Goal: Task Accomplishment & Management: Use online tool/utility

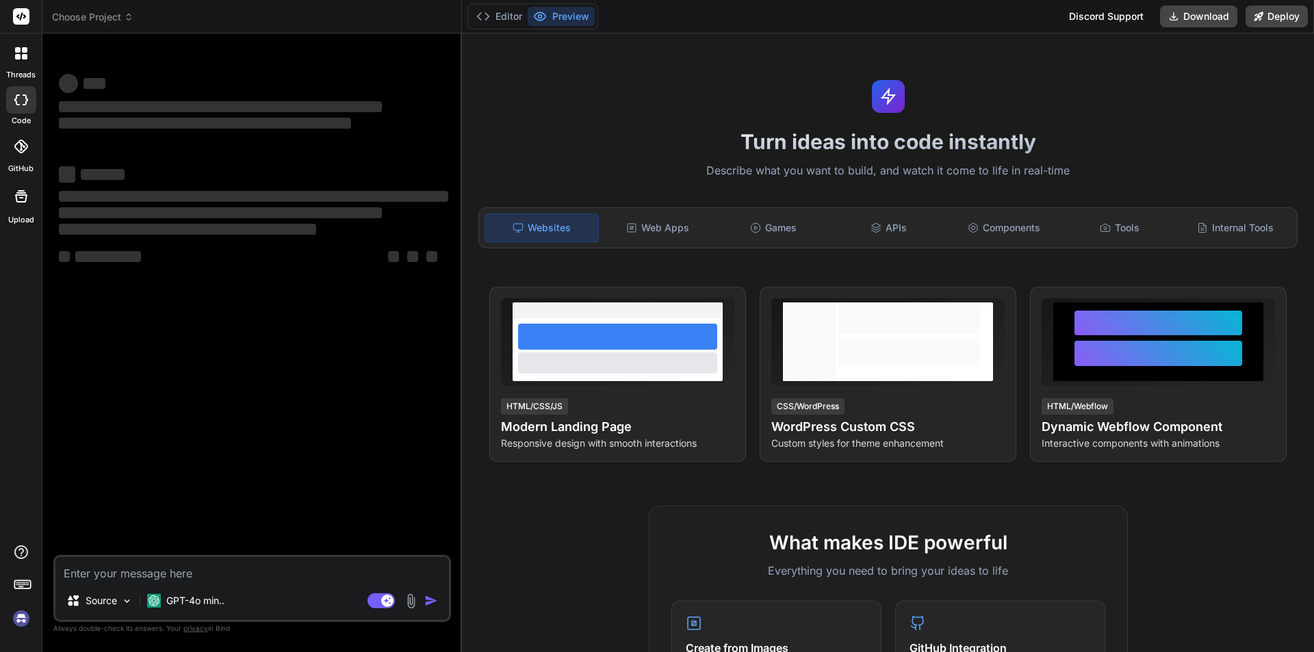
click at [14, 619] on img at bounding box center [21, 618] width 23 height 23
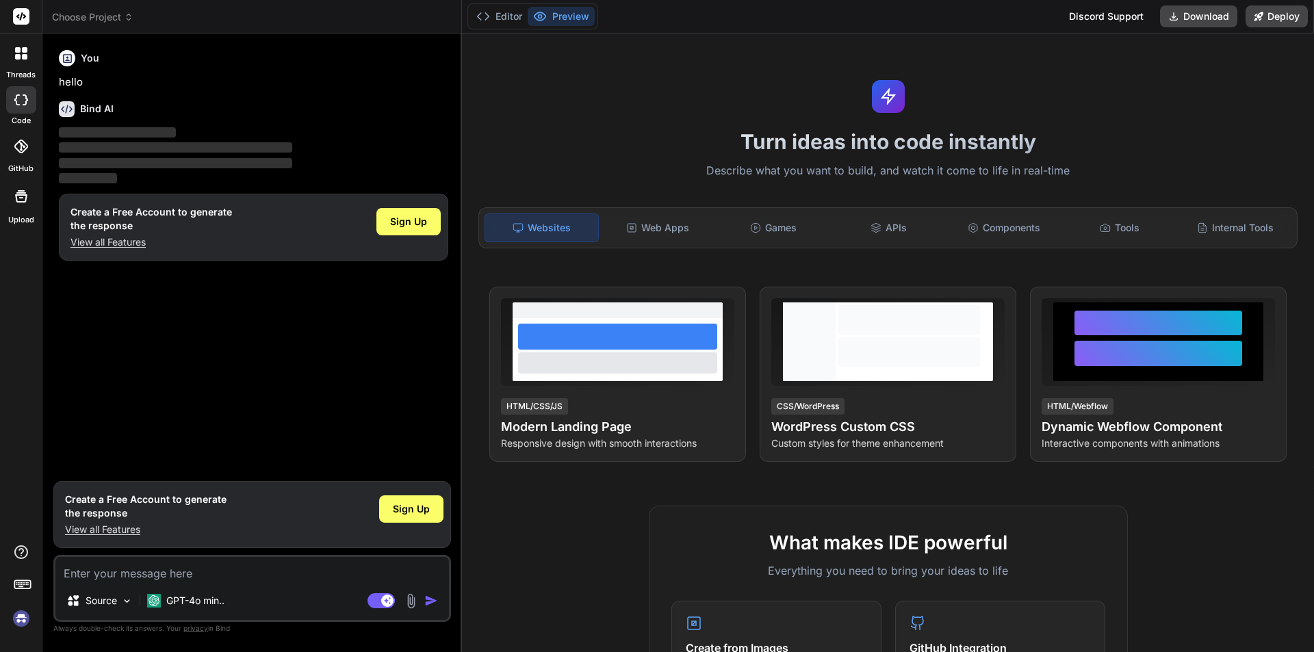
click at [22, 622] on img at bounding box center [21, 618] width 23 height 23
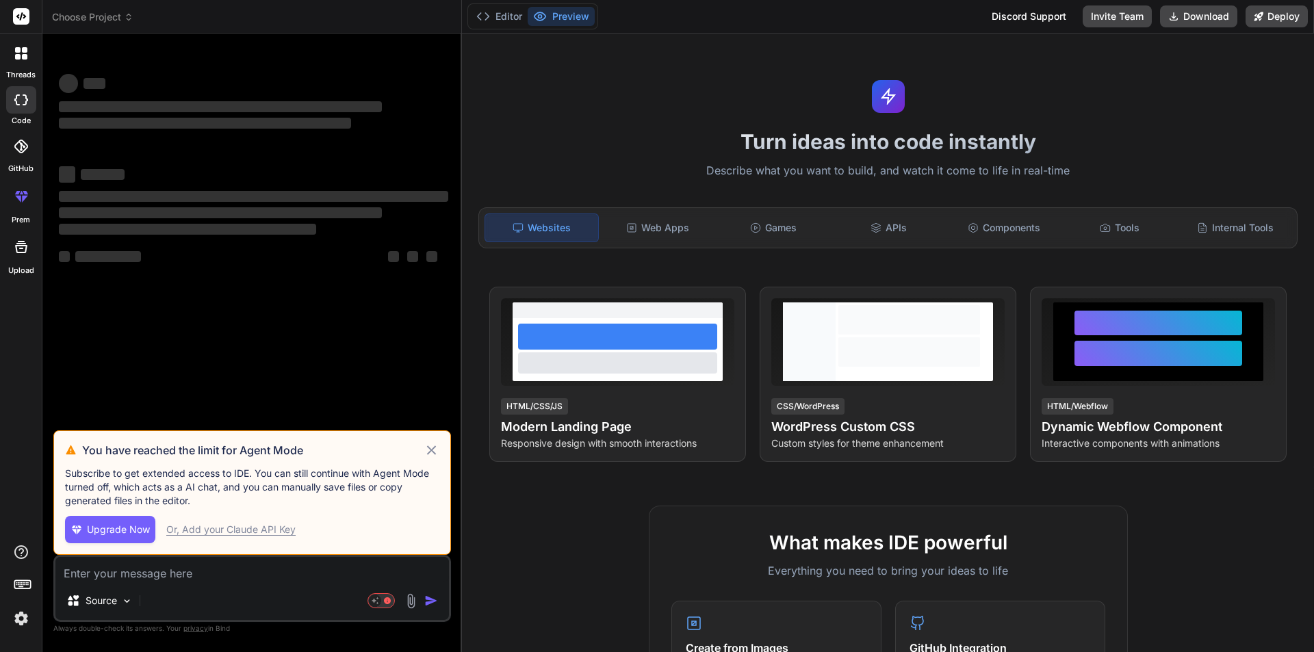
click at [16, 624] on img at bounding box center [21, 618] width 23 height 23
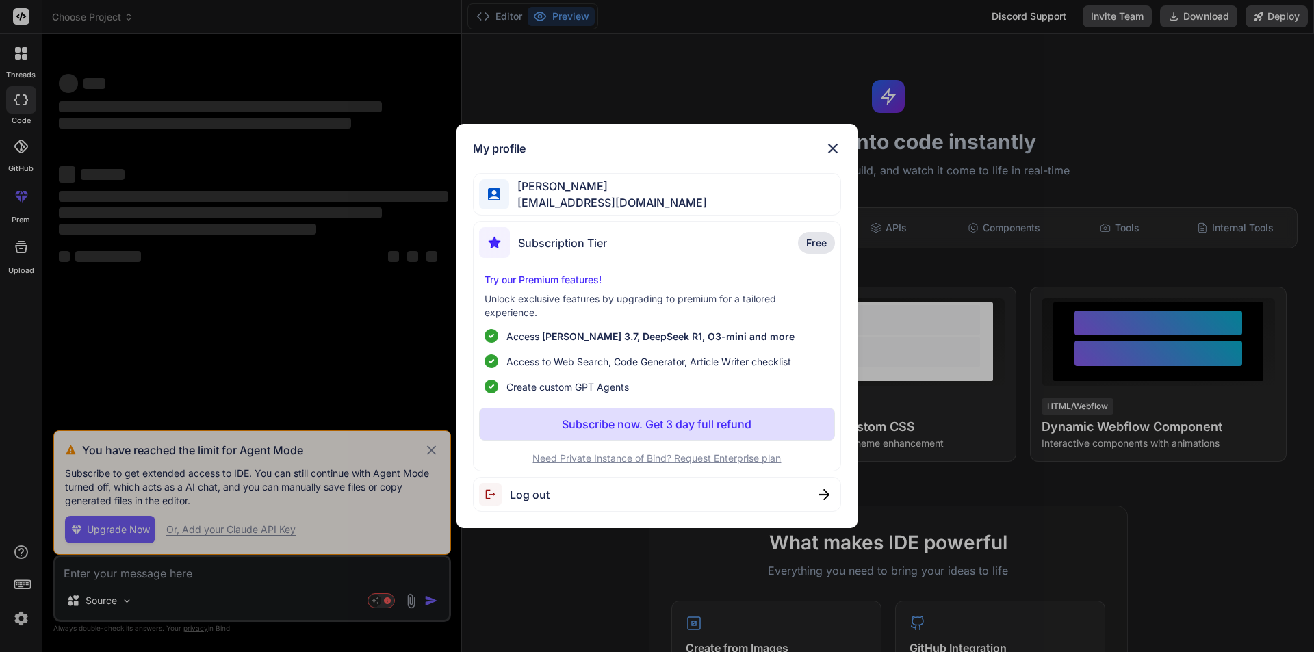
type textarea "x"
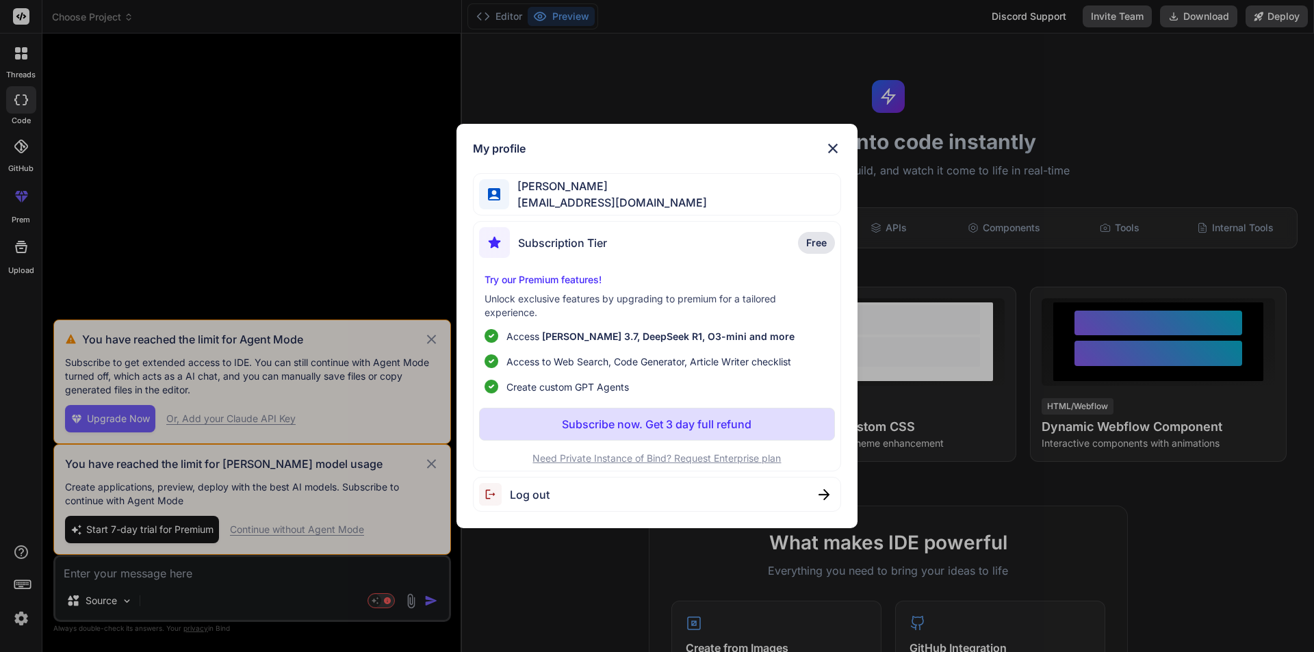
click at [114, 582] on div "My profile [PERSON_NAME] [EMAIL_ADDRESS][DOMAIN_NAME] Subscription Tier Free Tr…" at bounding box center [657, 326] width 1314 height 652
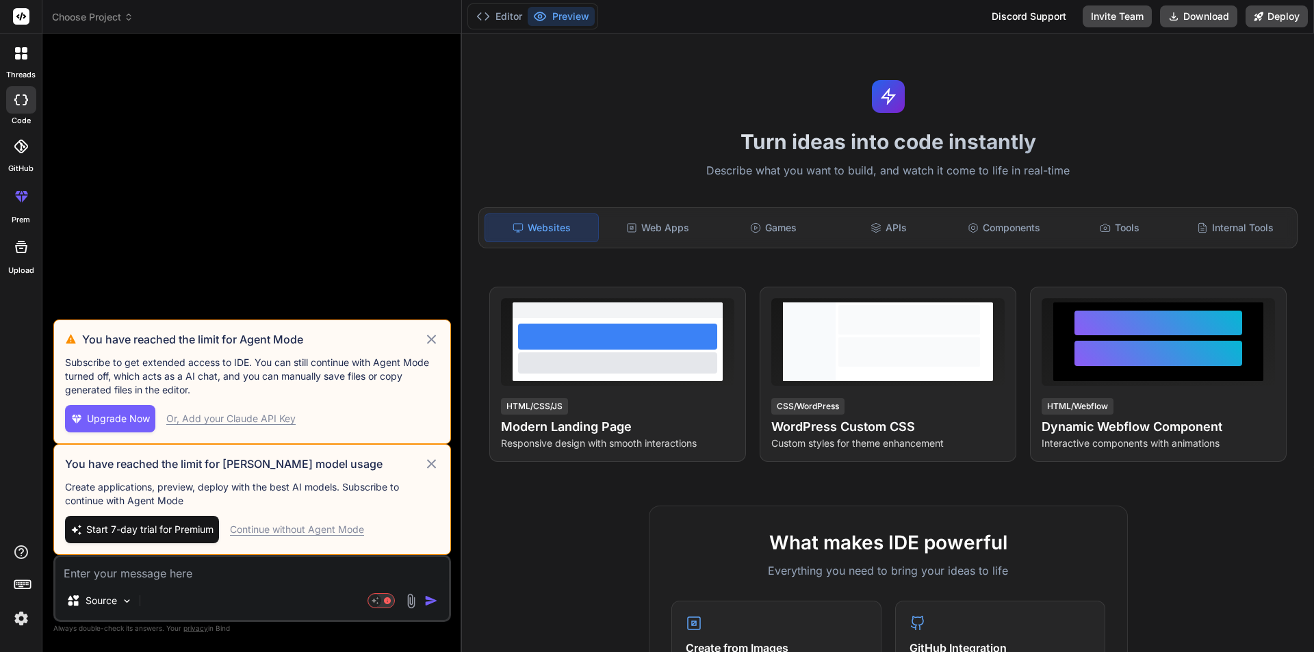
click at [116, 577] on textarea at bounding box center [252, 569] width 394 height 25
type textarea "h"
type textarea "x"
type textarea "hi"
type textarea "x"
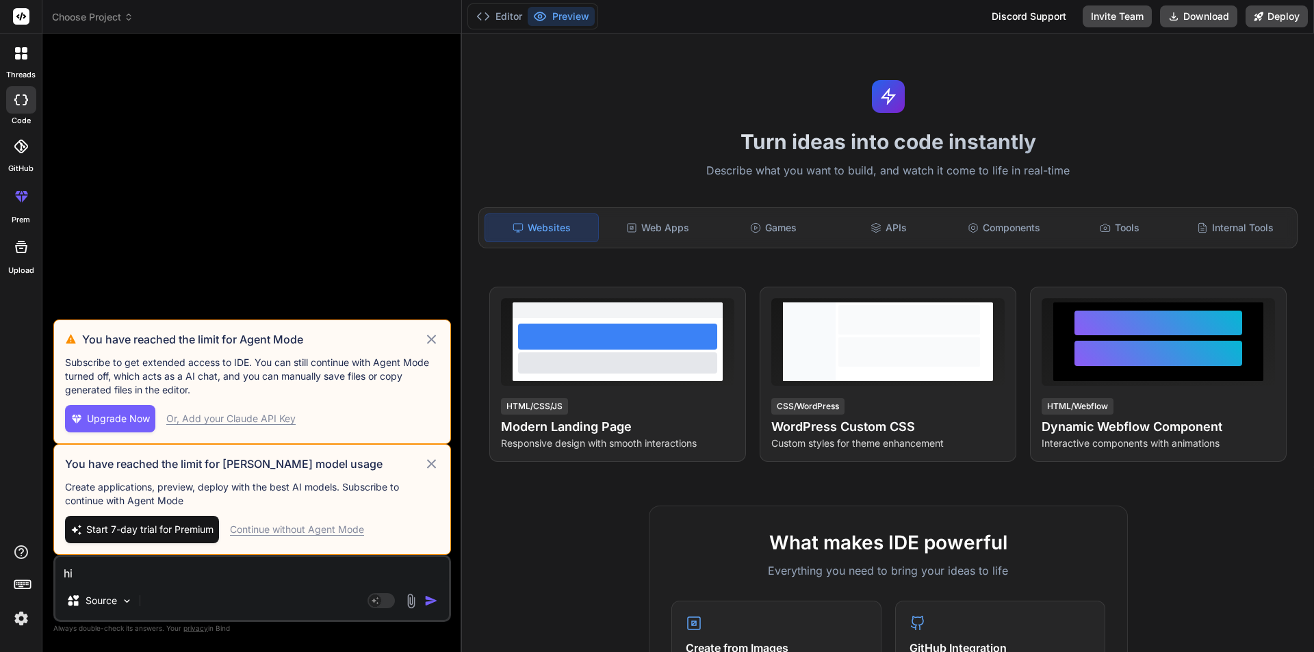
type textarea "hih"
type textarea "x"
type textarea "hi"
type textarea "x"
type textarea "h"
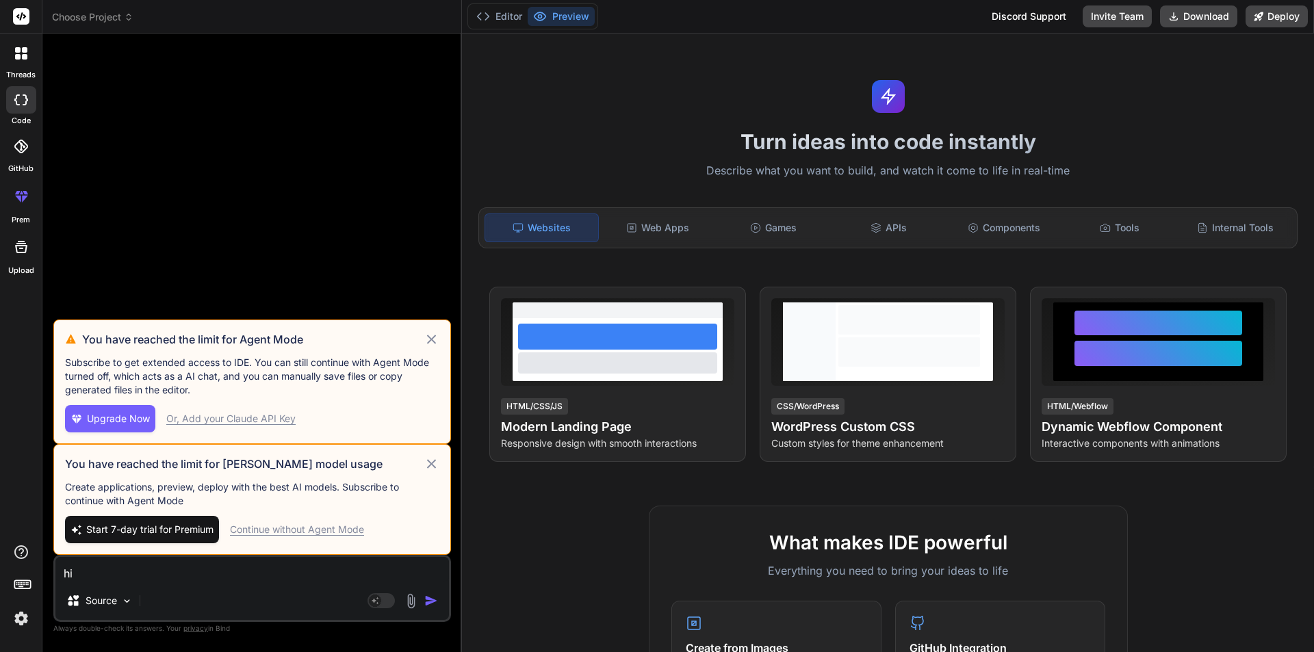
type textarea "x"
type textarea "h"
click at [423, 598] on div "h Source Agent Mode. When this toggle is activated, AI automatically makes deci…" at bounding box center [252, 588] width 398 height 67
click at [434, 601] on img "button" at bounding box center [431, 601] width 14 height 14
click at [331, 531] on div "Continue without Agent Mode" at bounding box center [297, 530] width 134 height 14
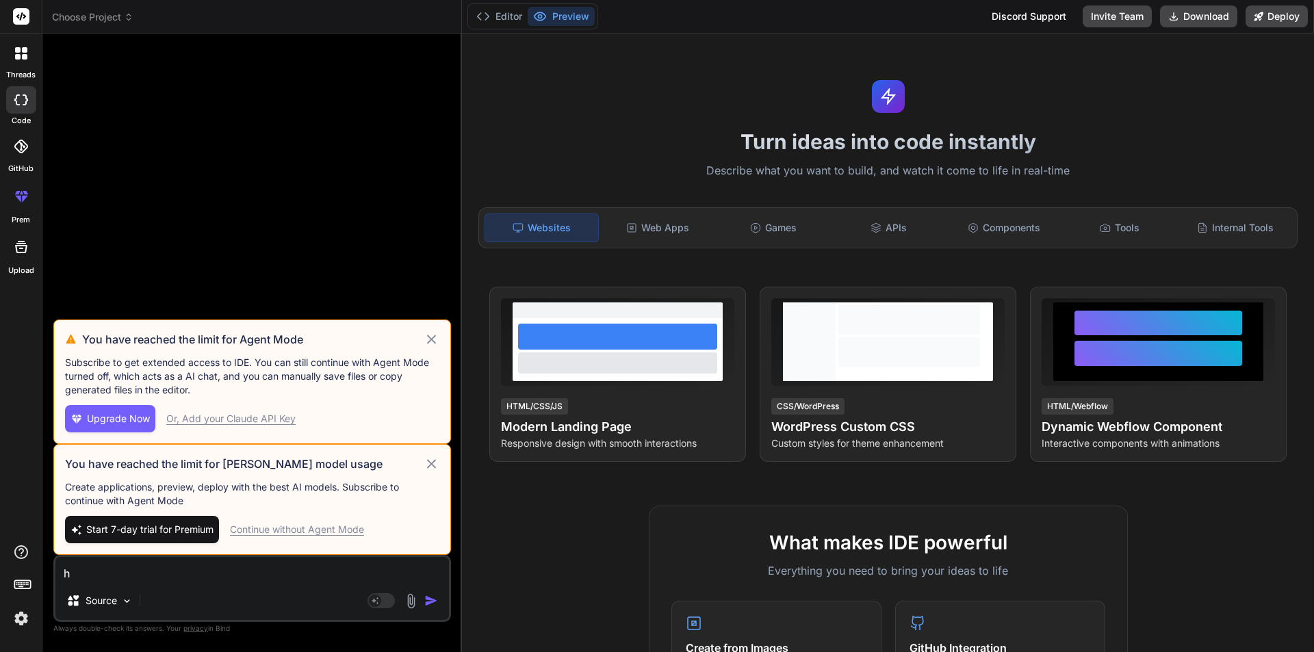
type textarea "x"
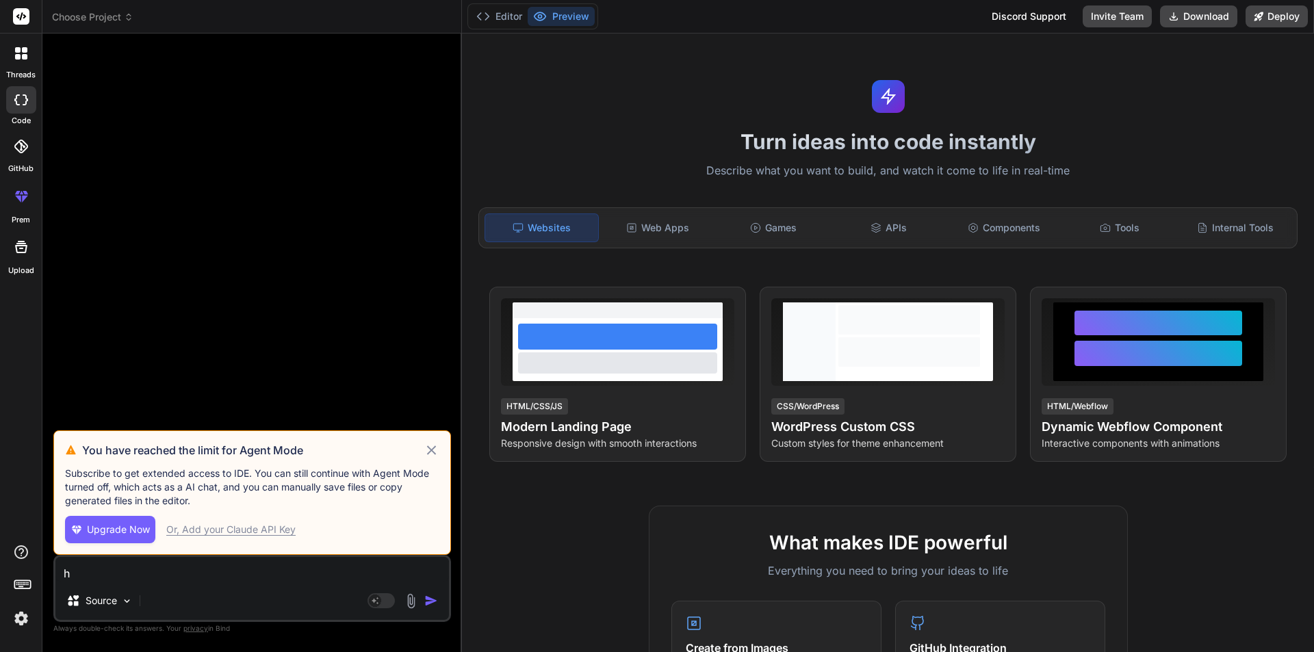
click at [175, 589] on div "Source" at bounding box center [252, 603] width 394 height 33
click at [179, 583] on div "h Source Agent Mode. When this toggle is activated, AI automatically makes deci…" at bounding box center [252, 588] width 398 height 67
click at [148, 581] on textarea "h" at bounding box center [252, 569] width 394 height 25
type textarea "hi"
type textarea "x"
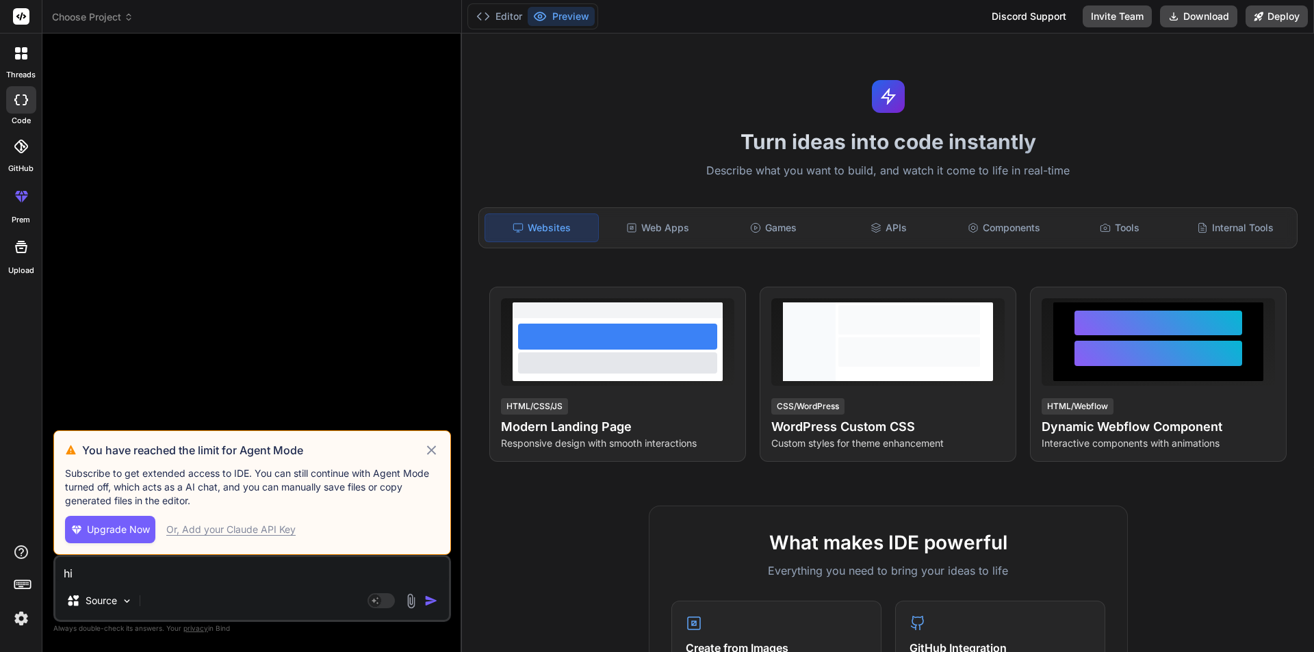
type textarea "hi"
click at [426, 600] on img "button" at bounding box center [431, 601] width 14 height 14
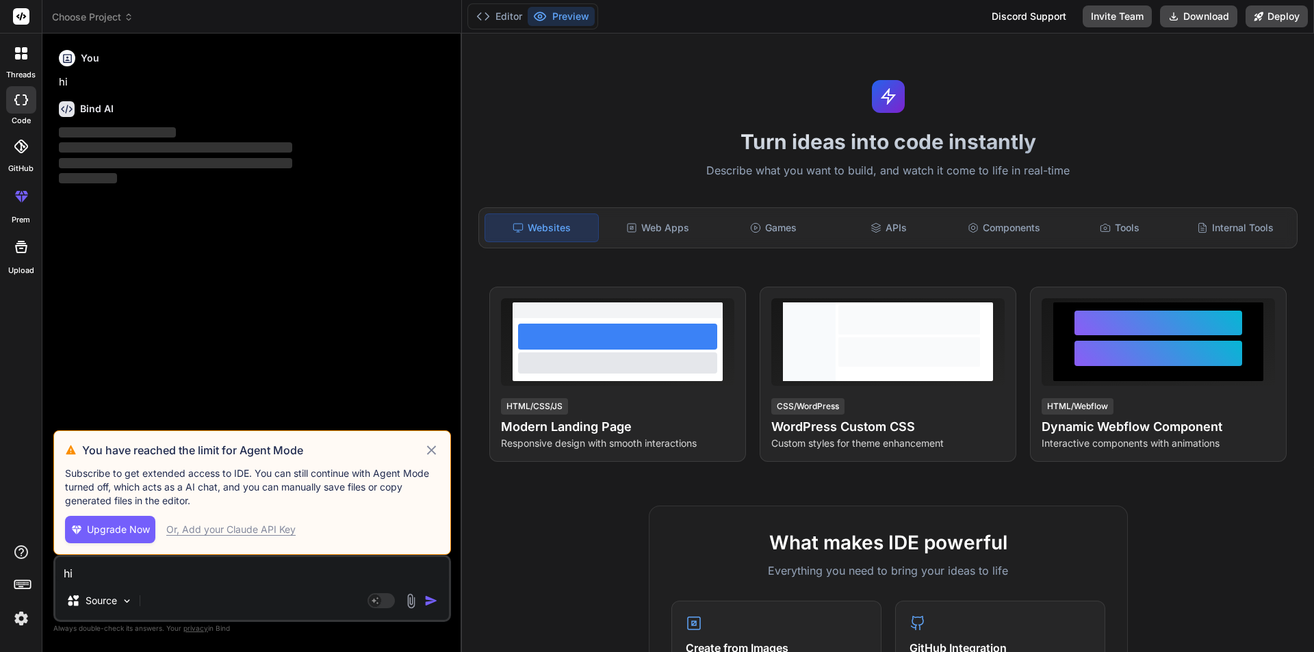
click at [435, 450] on icon at bounding box center [432, 450] width 16 height 16
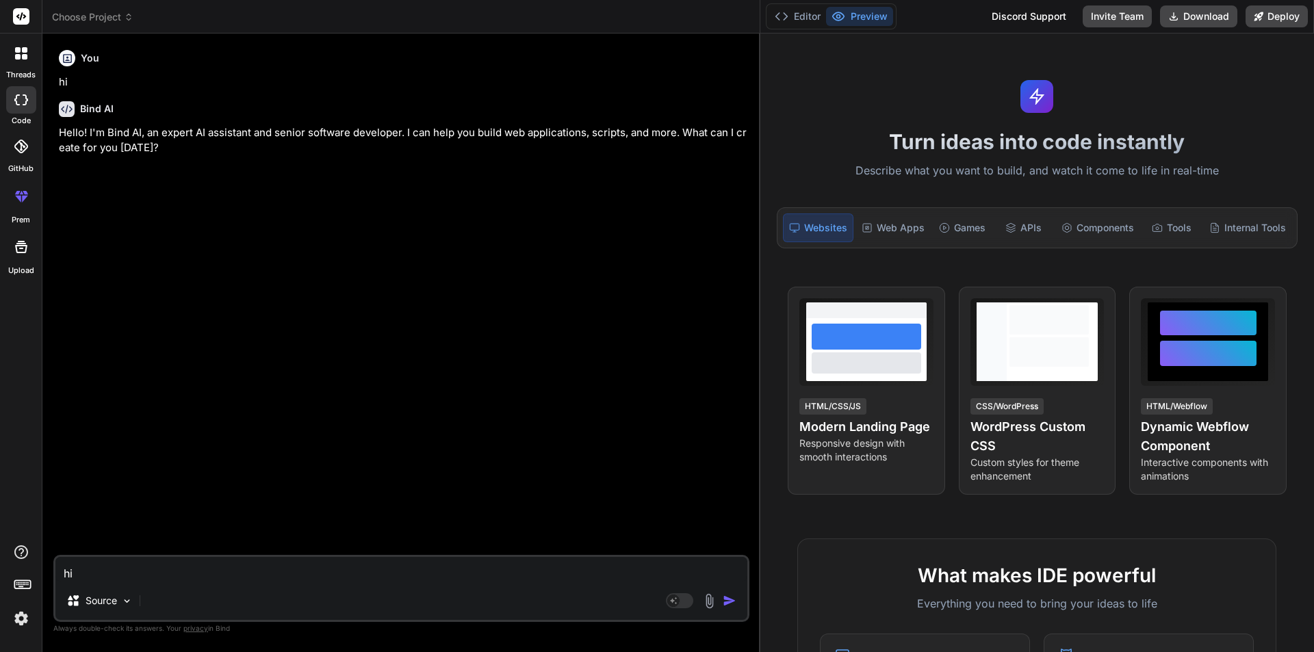
type textarea "x"
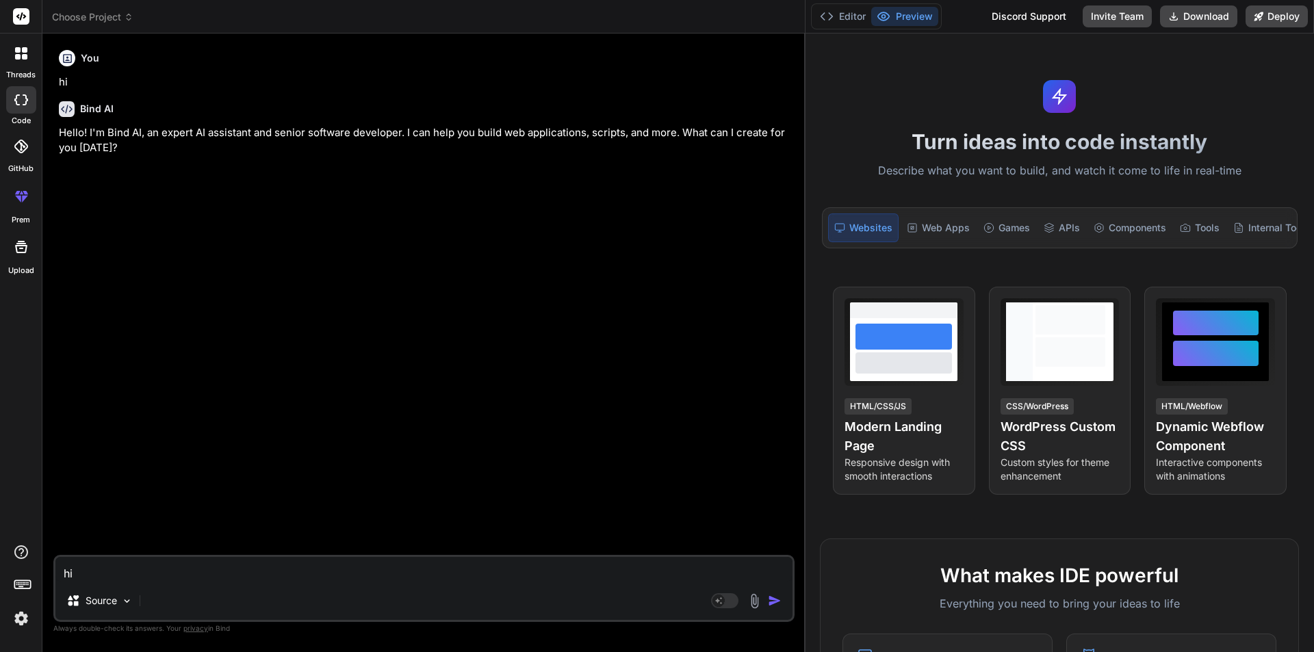
drag, startPoint x: 462, startPoint y: 245, endPoint x: 844, endPoint y: 245, distance: 382.0
click at [856, 232] on div "Choose Project Created with Pixso. Bind AI Web Search Created with Pixso. Code …" at bounding box center [678, 326] width 1272 height 652
click at [231, 575] on textarea "hi" at bounding box center [423, 569] width 737 height 25
type textarea "M"
type textarea "x"
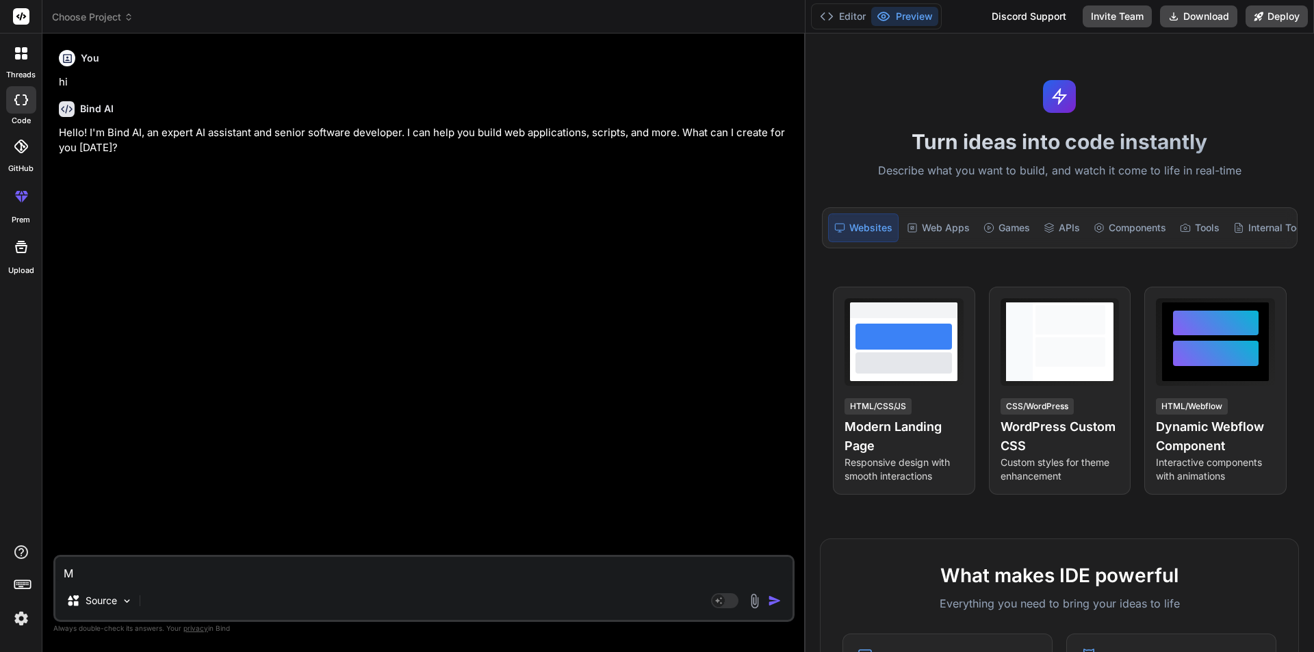
type textarea "My"
type textarea "x"
type textarea "My"
type textarea "x"
type textarea "My N"
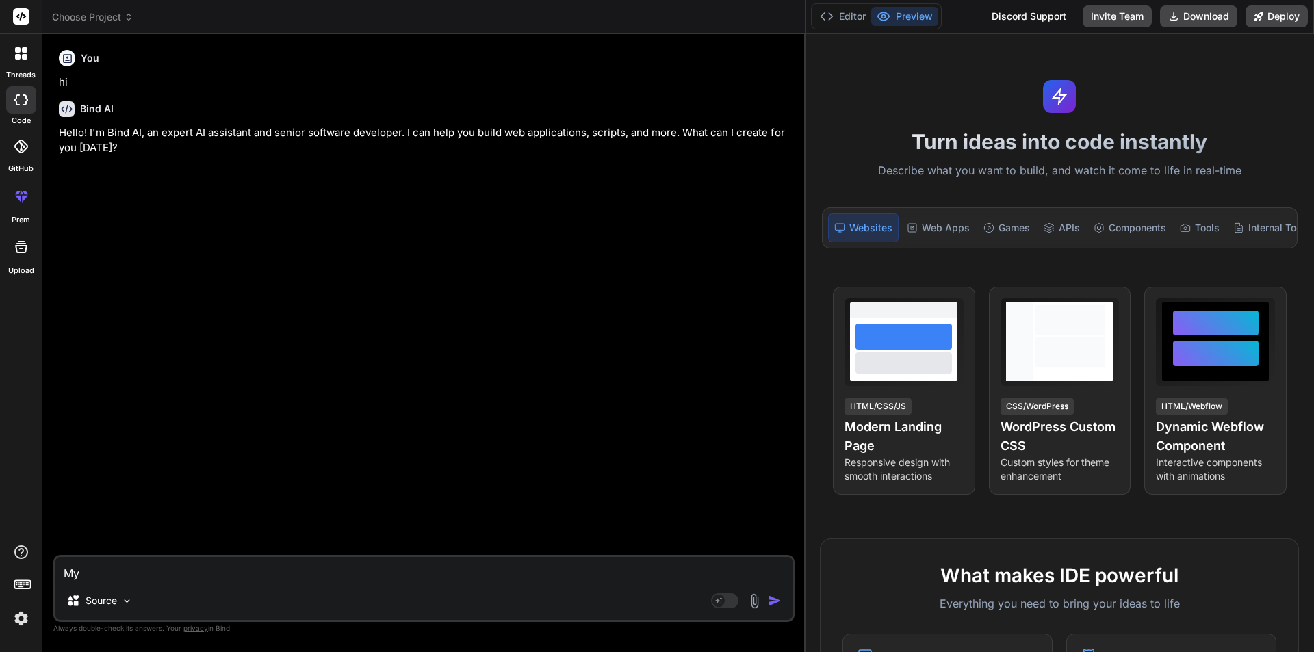
type textarea "x"
type textarea "My Na"
type textarea "x"
type textarea "My Nam"
type textarea "x"
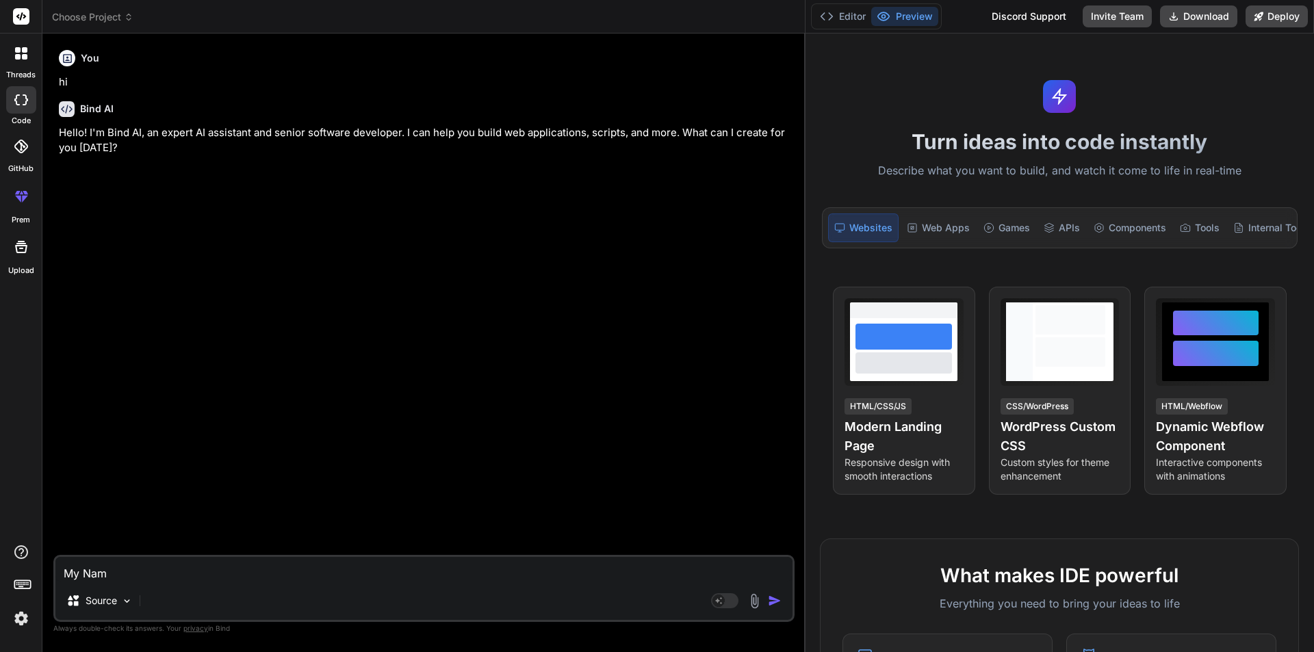
type textarea "My Name"
type textarea "x"
type textarea "My Name"
type textarea "x"
type textarea "My Name i"
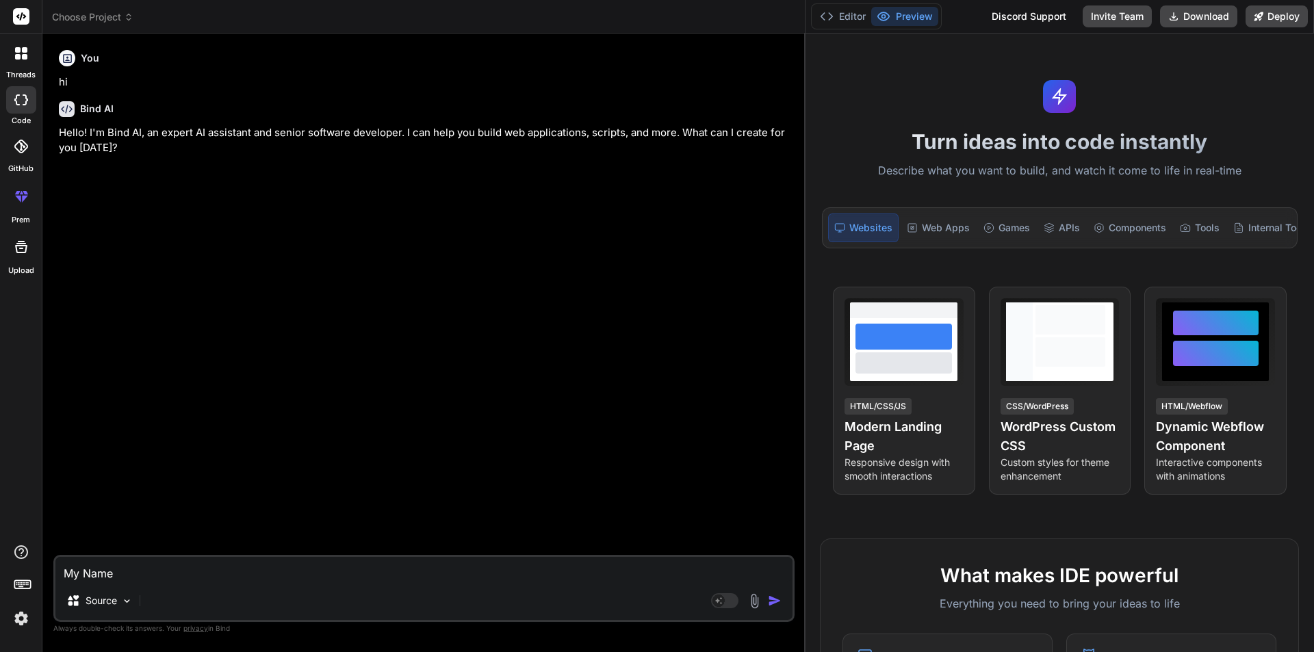
type textarea "x"
type textarea "My Name is"
type textarea "x"
type textarea "My Name is"
type textarea "x"
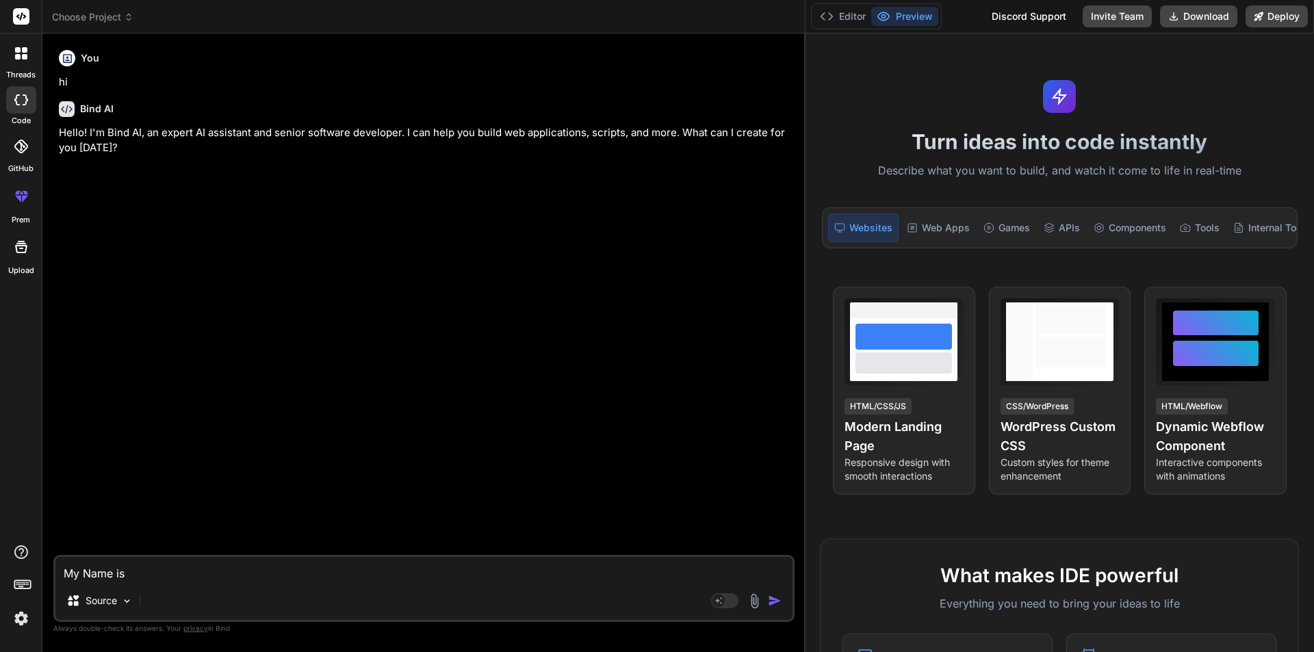
type textarea "My Name is a"
type textarea "x"
type textarea "My Name is as"
type textarea "x"
type textarea "My Name is ash"
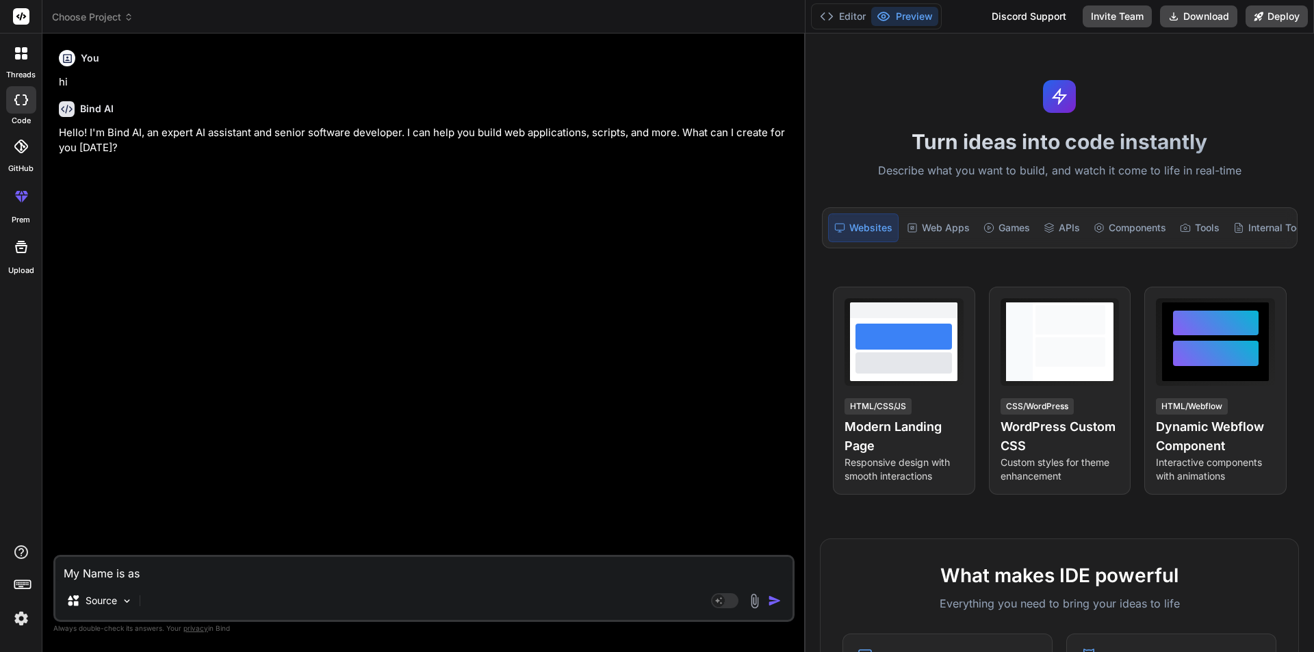
type textarea "x"
type textarea "My Name is as"
type textarea "x"
type textarea "My Name is asi"
type textarea "x"
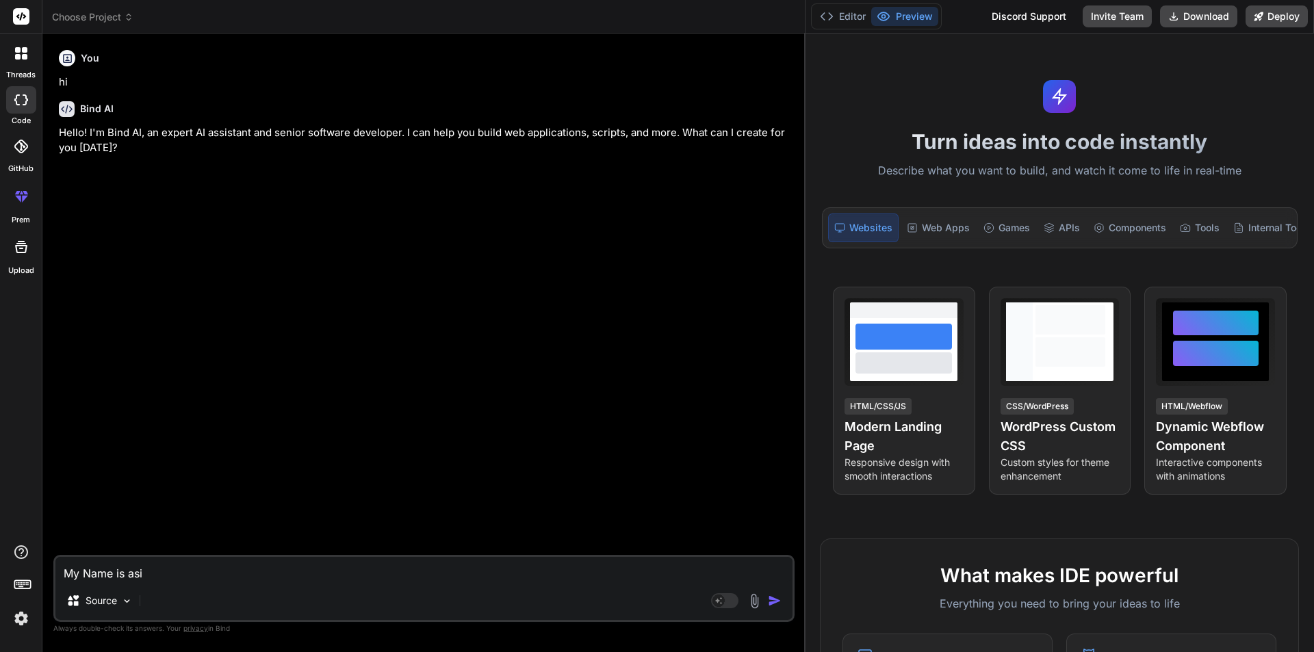
type textarea "My Name is asif"
type textarea "x"
type textarea "My Name is asif"
type textarea "x"
type textarea "My Name is asif k"
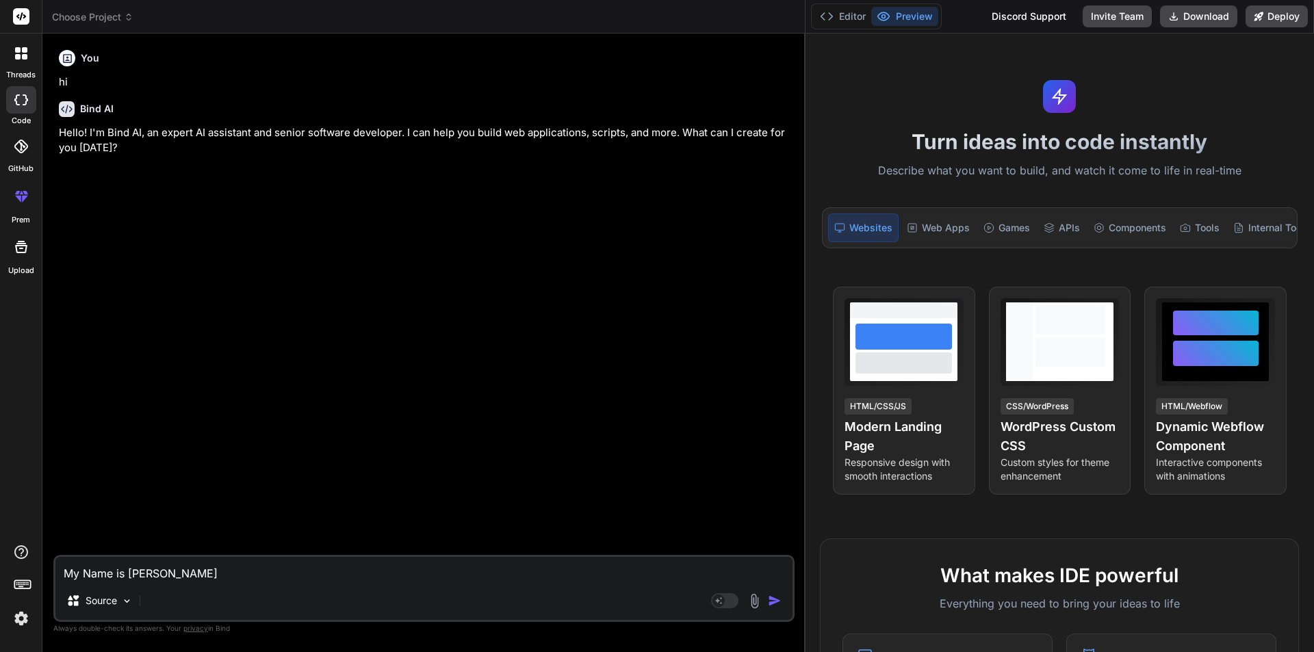
type textarea "x"
type textarea "My Name is asif kh"
type textarea "x"
type textarea "My Name is asif kha"
type textarea "x"
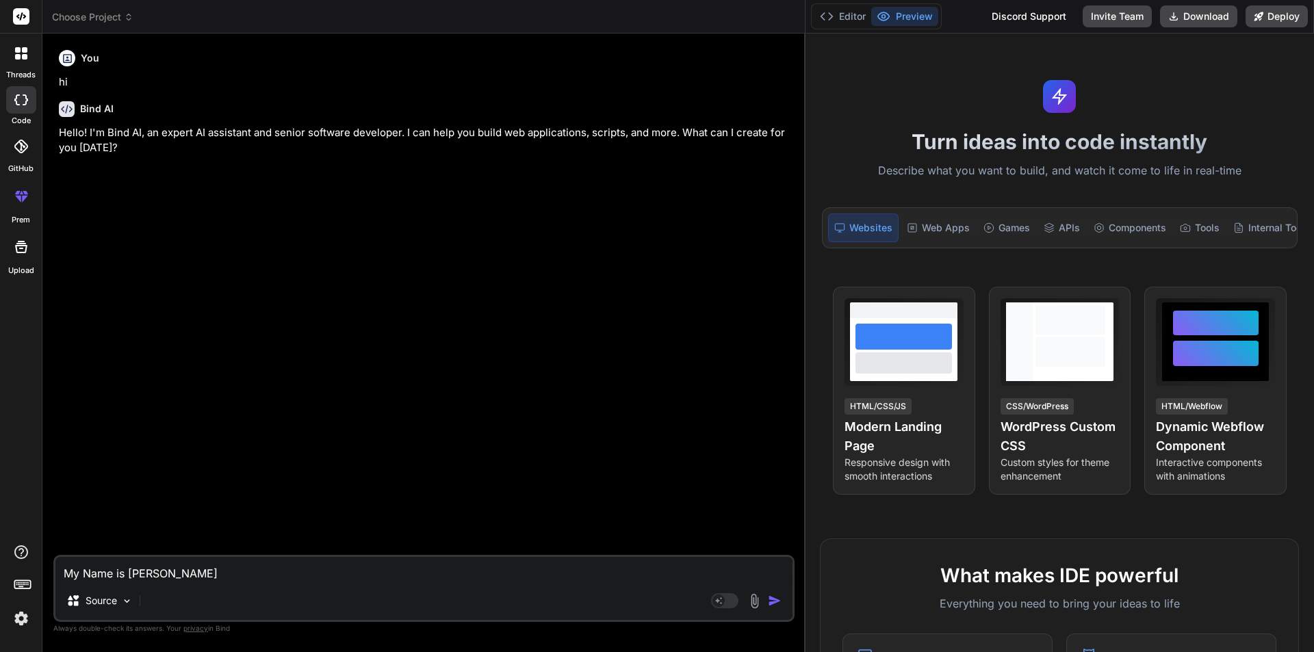
type textarea "My Name is asif khan"
type textarea "x"
type textarea "My Name is asif khan"
type textarea "x"
type textarea "My Name is asif khan a"
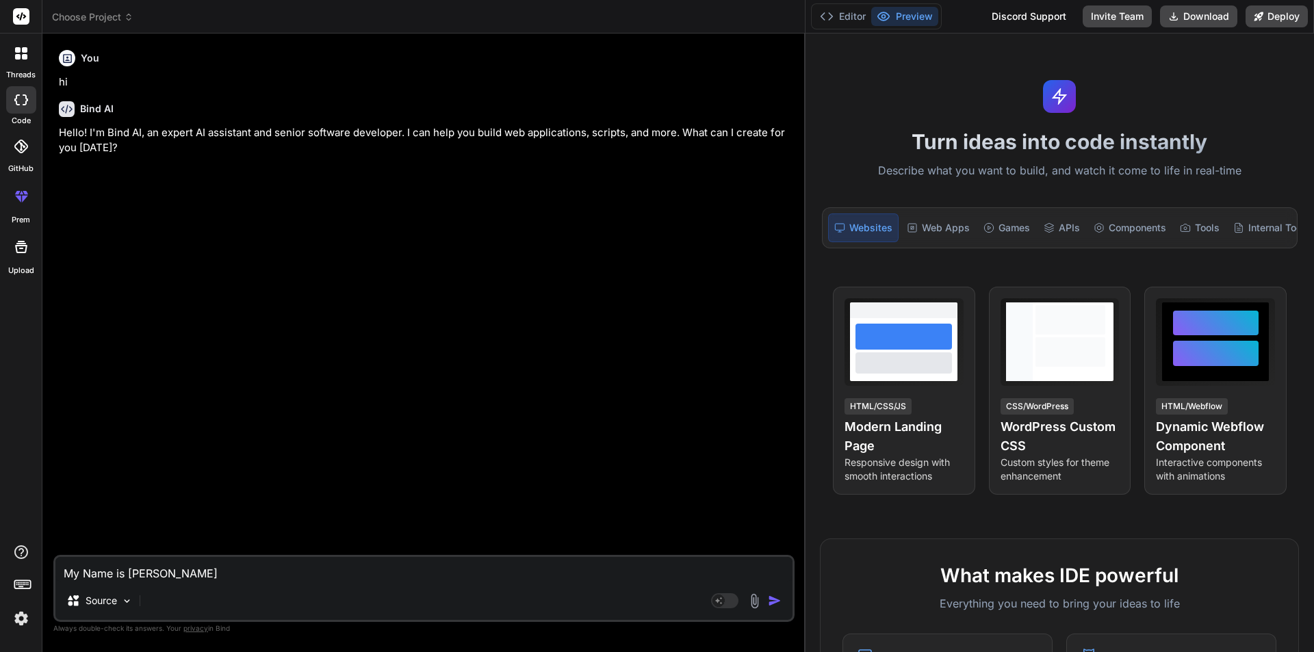
type textarea "x"
type textarea "My Name is asif khan an"
type textarea "x"
type textarea "My Name is asif khan and"
type textarea "x"
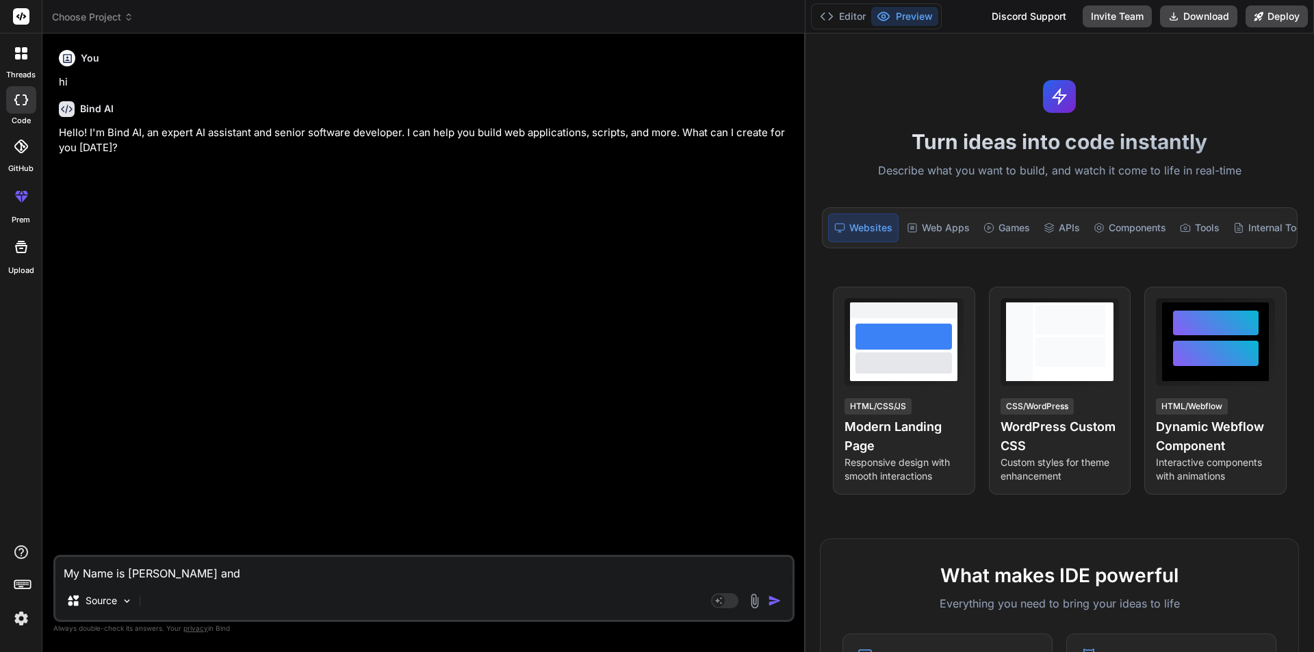
type textarea "My Name is asif khan and"
type textarea "x"
type textarea "My Name is asif khan and i"
type textarea "x"
type textarea "My Name is asif khan and i"
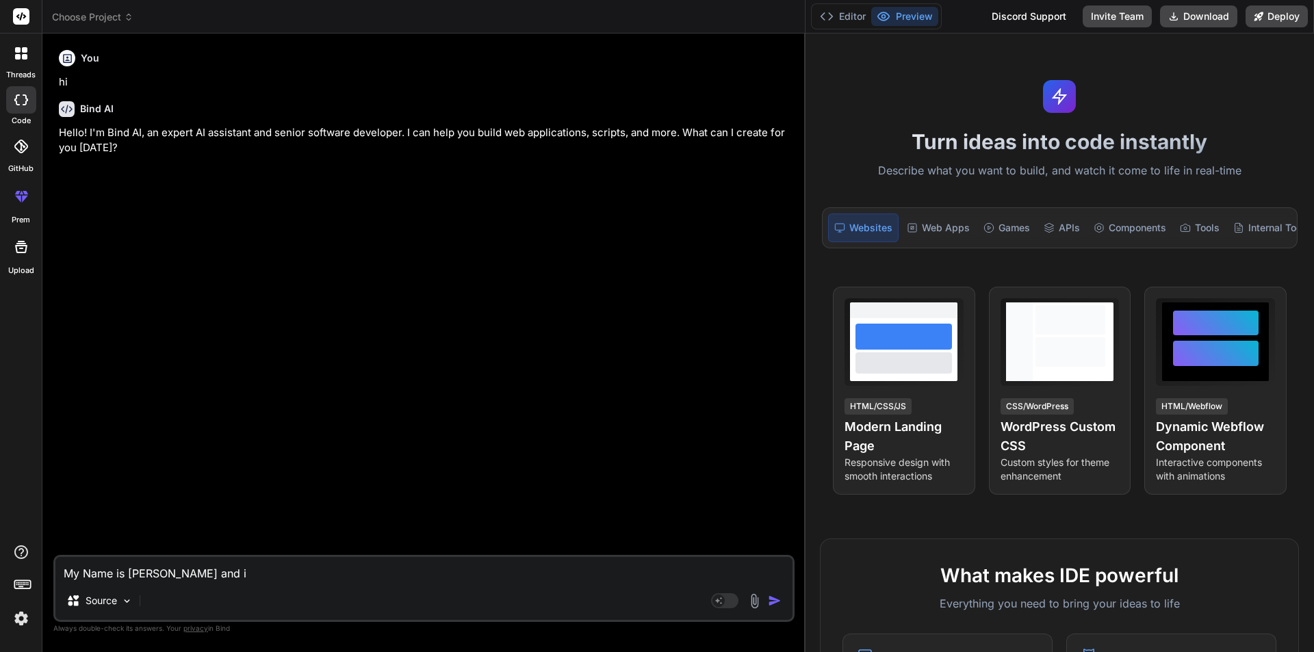
type textarea "x"
type textarea "My Name is asif khan and i h"
type textarea "x"
type textarea "My Name is asif khan and i ha"
type textarea "x"
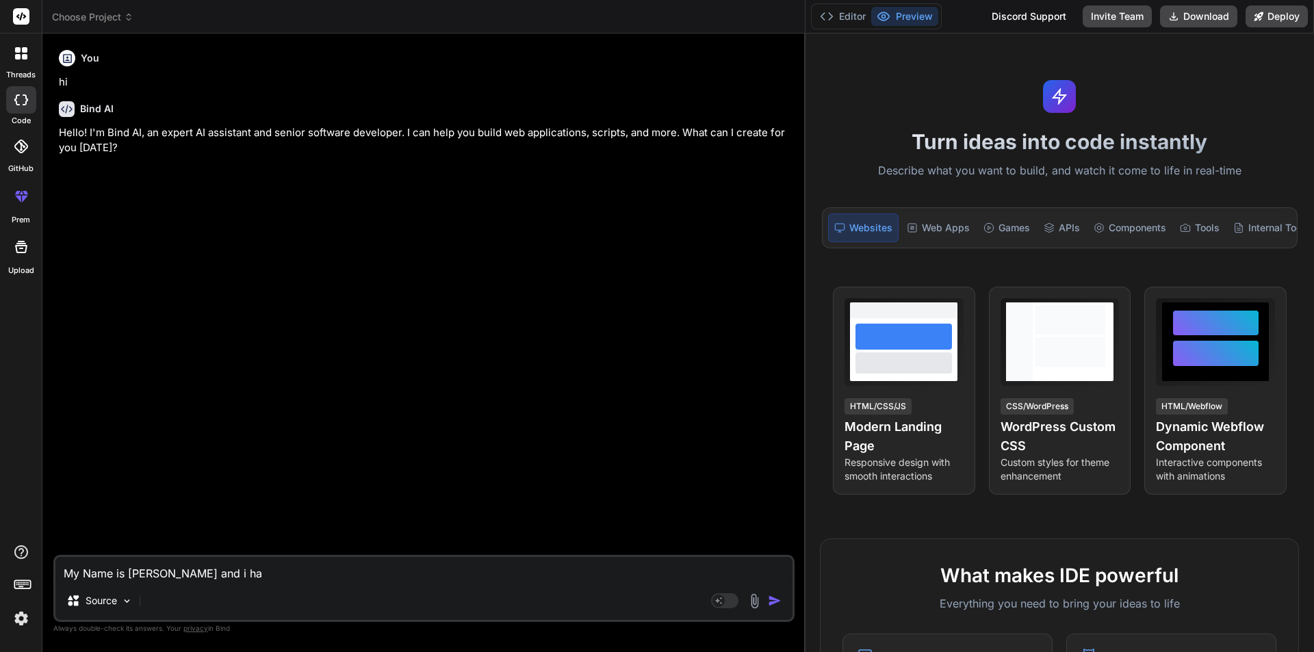
type textarea "My Name is asif khan and i had"
type textarea "x"
type textarea "My Name is asif khan and i had"
type textarea "x"
type textarea "My Name is asif khan and i had 4"
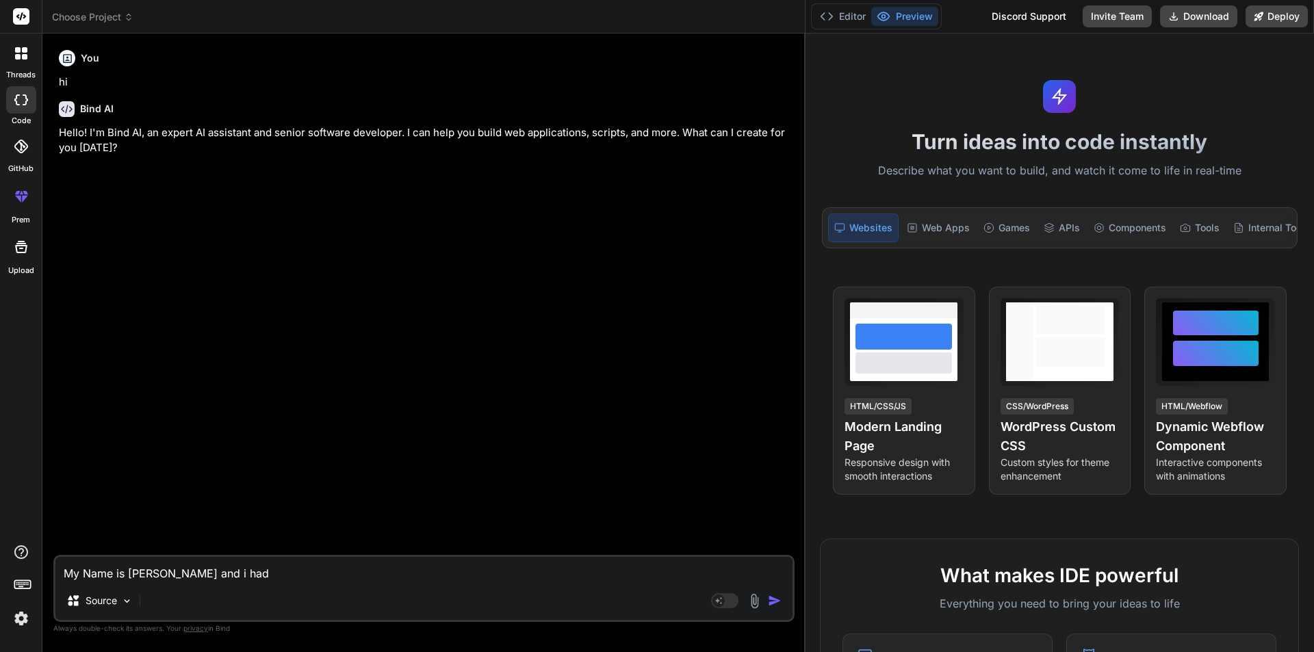
type textarea "x"
type textarea "My Name is asif khan and i had 4"
type textarea "x"
type textarea "My Name is asif khan and i had 4 y"
type textarea "x"
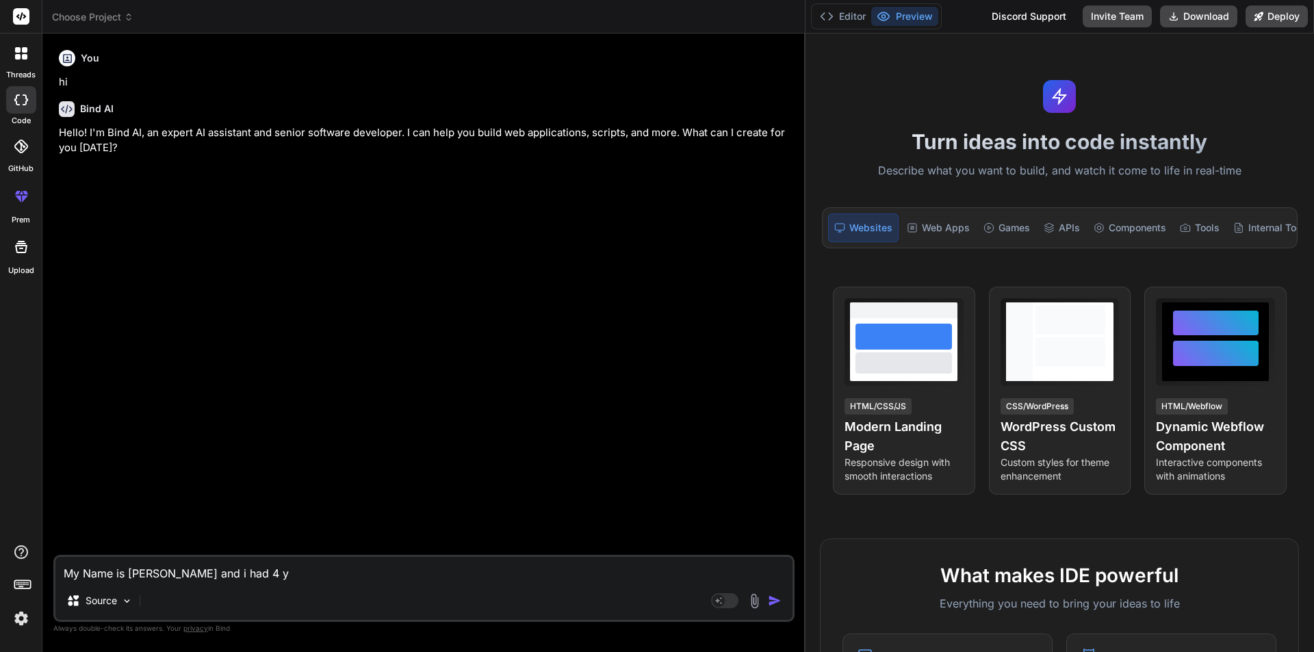
type textarea "My Name is asif khan and i had 4 ye"
type textarea "x"
type textarea "My Name is asif khan and i had 4 yea"
type textarea "x"
type textarea "My Name is asif khan and i had 4 year"
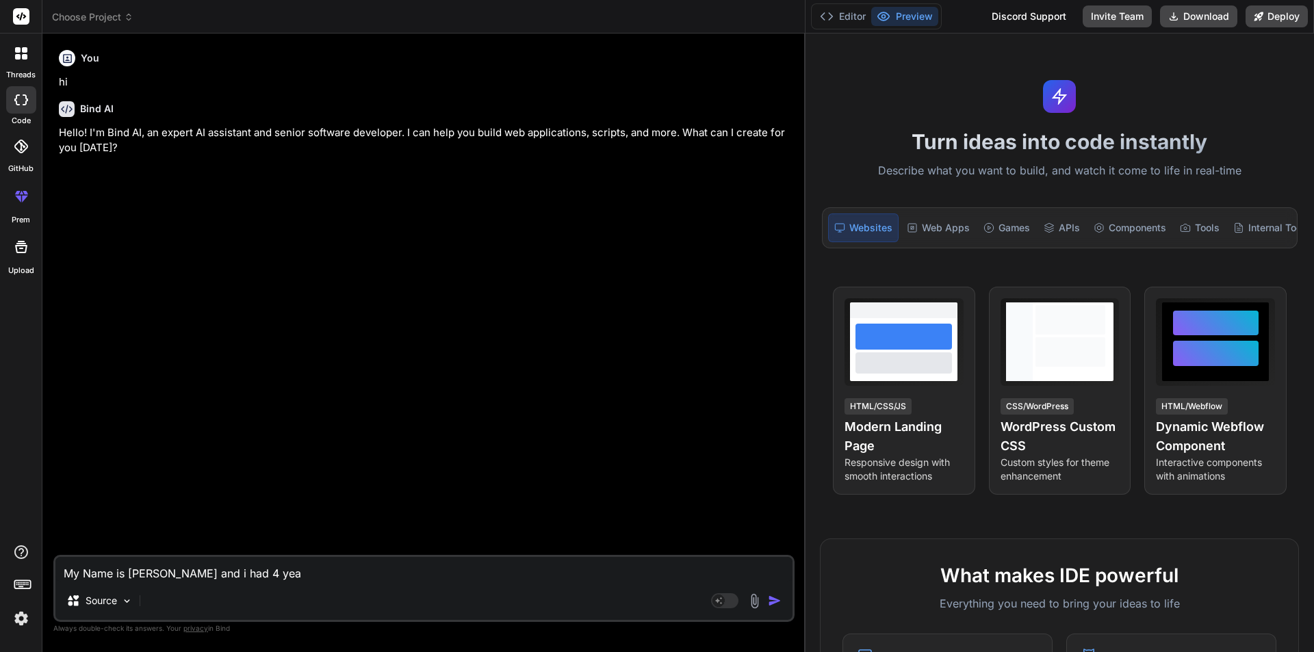
type textarea "x"
type textarea "My Name is asif khan and i had 4 year"
type textarea "x"
type textarea "My Name is asif khan and i had 4 year o"
type textarea "x"
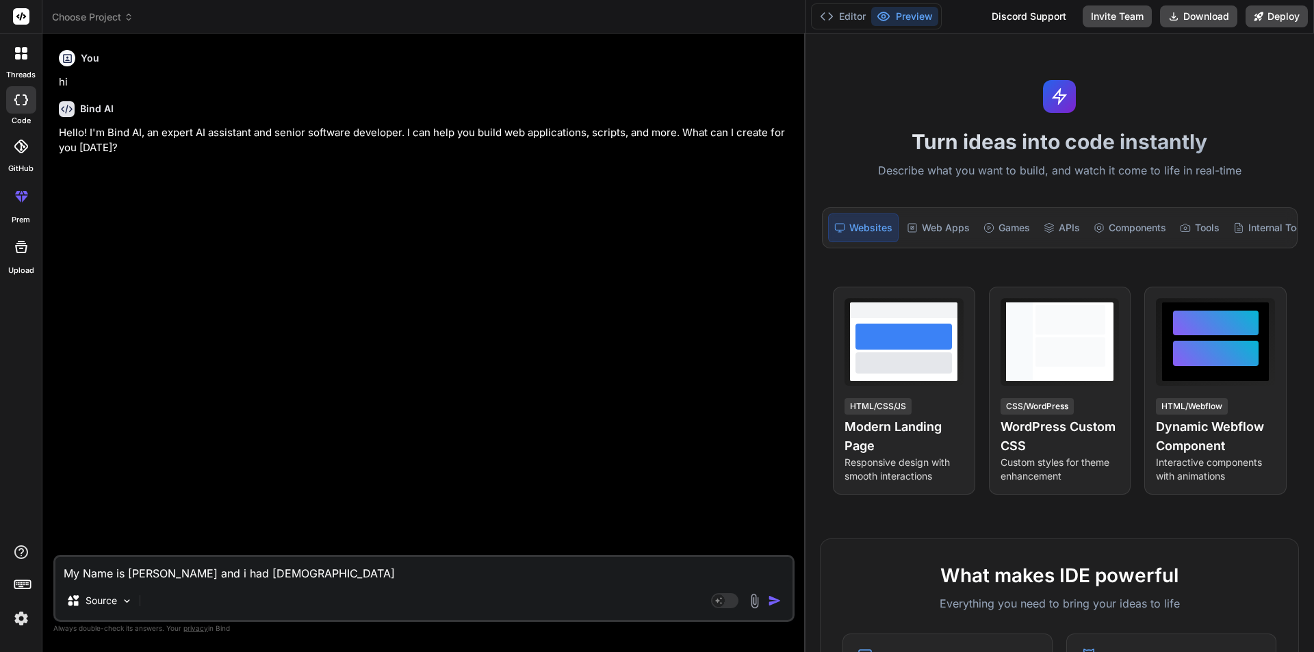
type textarea "My Name is asif khan and i had 4 year of"
type textarea "x"
type textarea "My Name is asif khan and i had 4 year of"
type textarea "x"
type textarea "My Name is asif khan and i had 4 year of e"
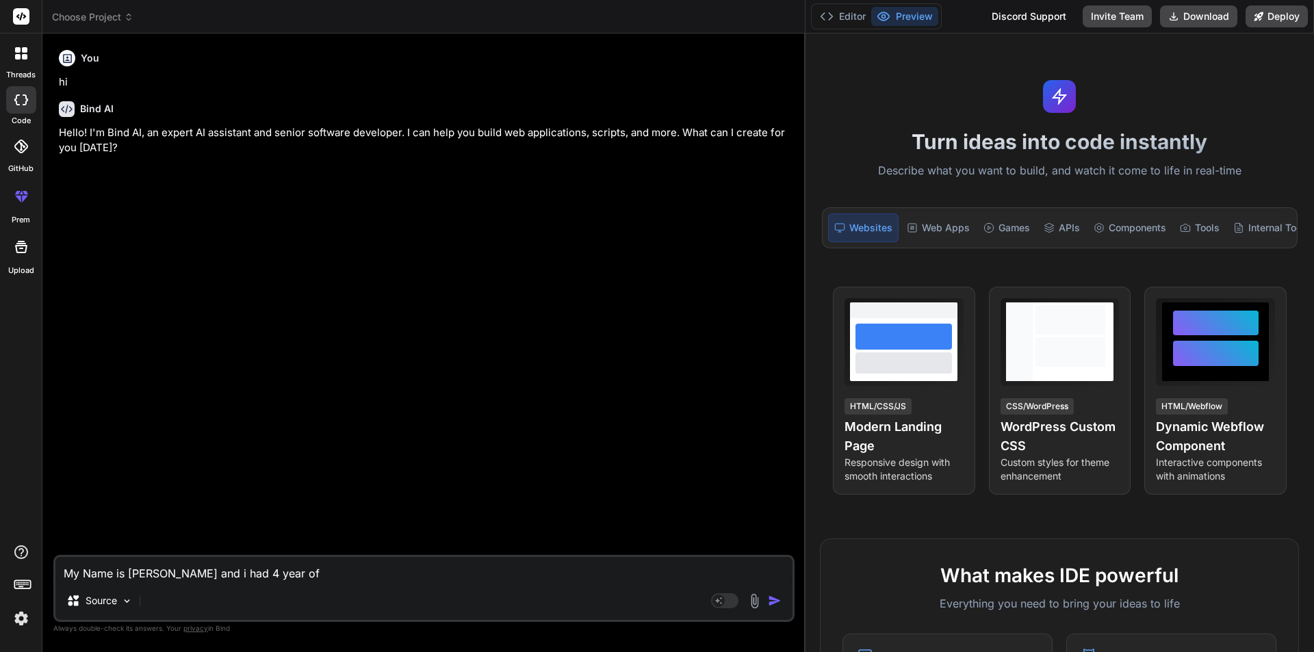
type textarea "x"
type textarea "My Name is asif khan and i had 4 year of ex"
type textarea "x"
type textarea "My Name is asif khan and i had 4 year of exp"
type textarea "x"
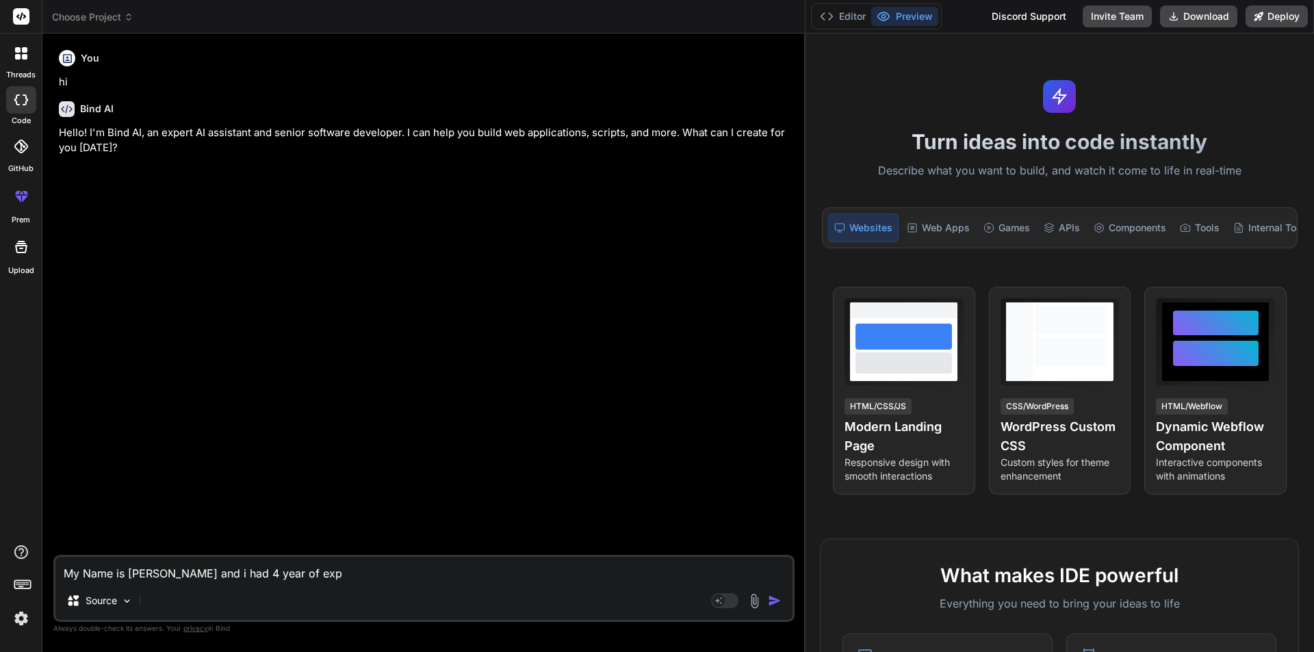
type textarea "My Name is asif khan and i had 4 year of expe"
type textarea "x"
type textarea "My Name is asif khan and i had 4 year of exper"
type textarea "x"
type textarea "My Name is asif khan and i had 4 year of experi"
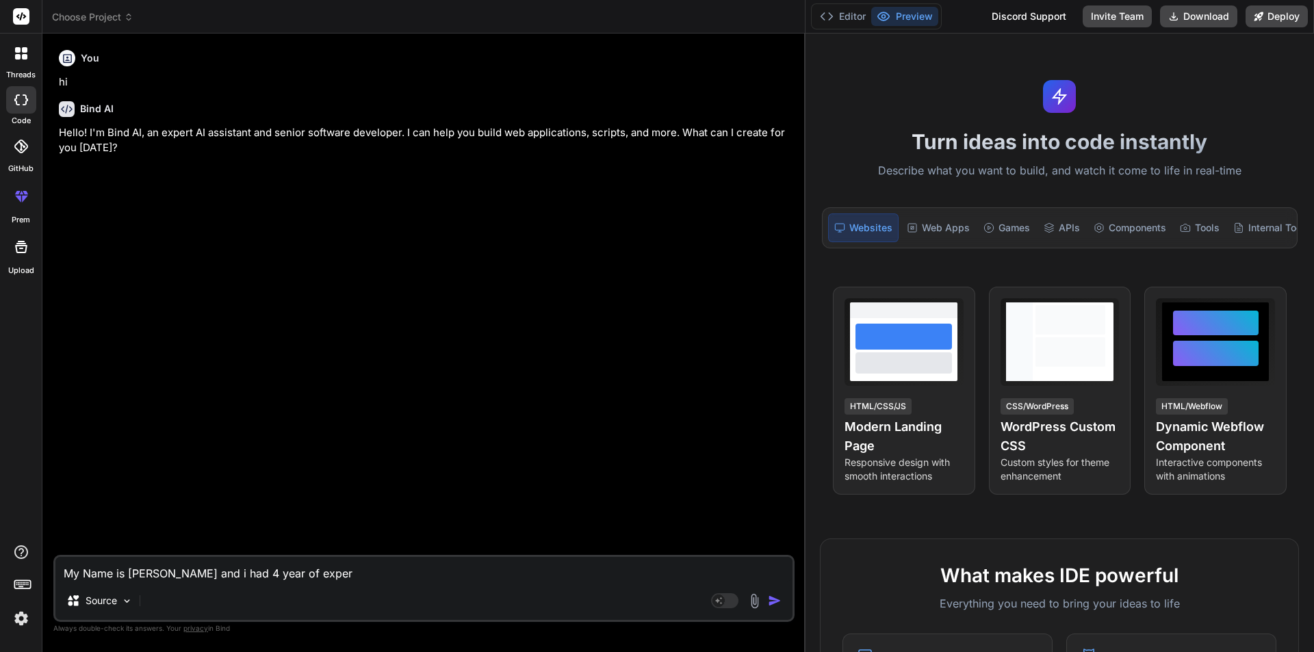
type textarea "x"
type textarea "My Name is asif khan and i had 4 year of experie"
type textarea "x"
type textarea "My Name is asif khan and i had 4 year of experien"
type textarea "x"
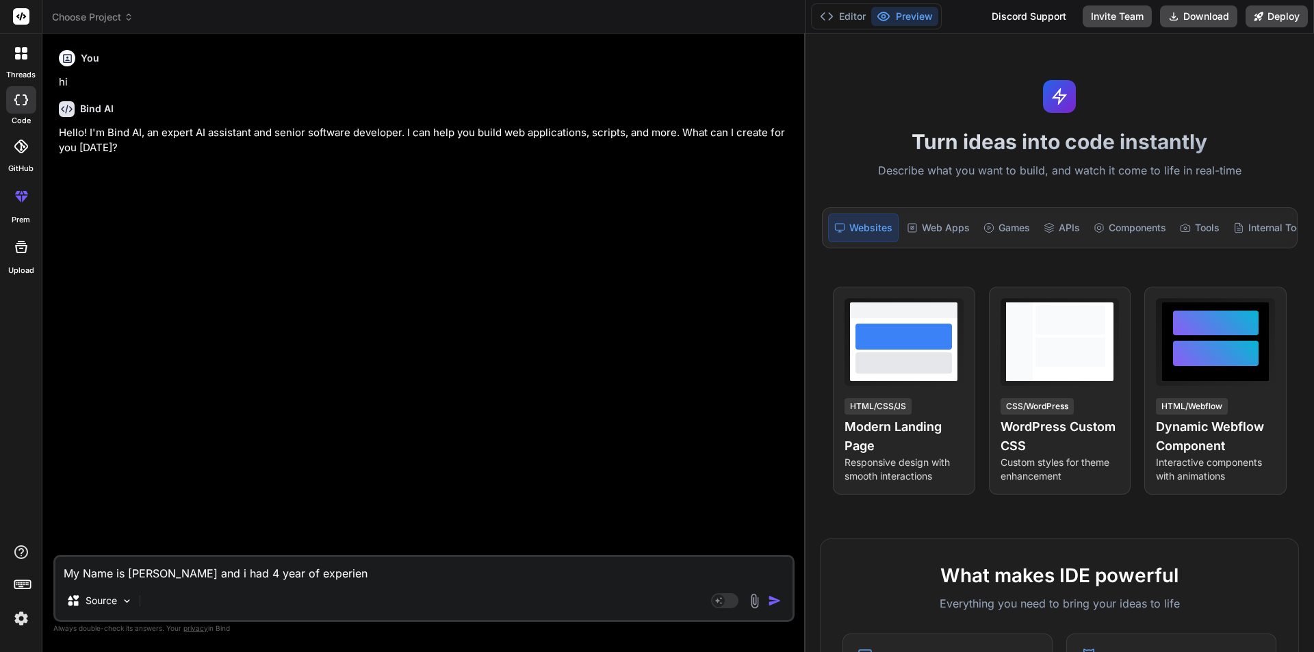
type textarea "My Name is asif khan and i had 4 year of experienc"
type textarea "x"
type textarea "My Name is asif khan and i had 4 year of experience"
type textarea "x"
type textarea "My Name is asif khan and i had 4 year of experience"
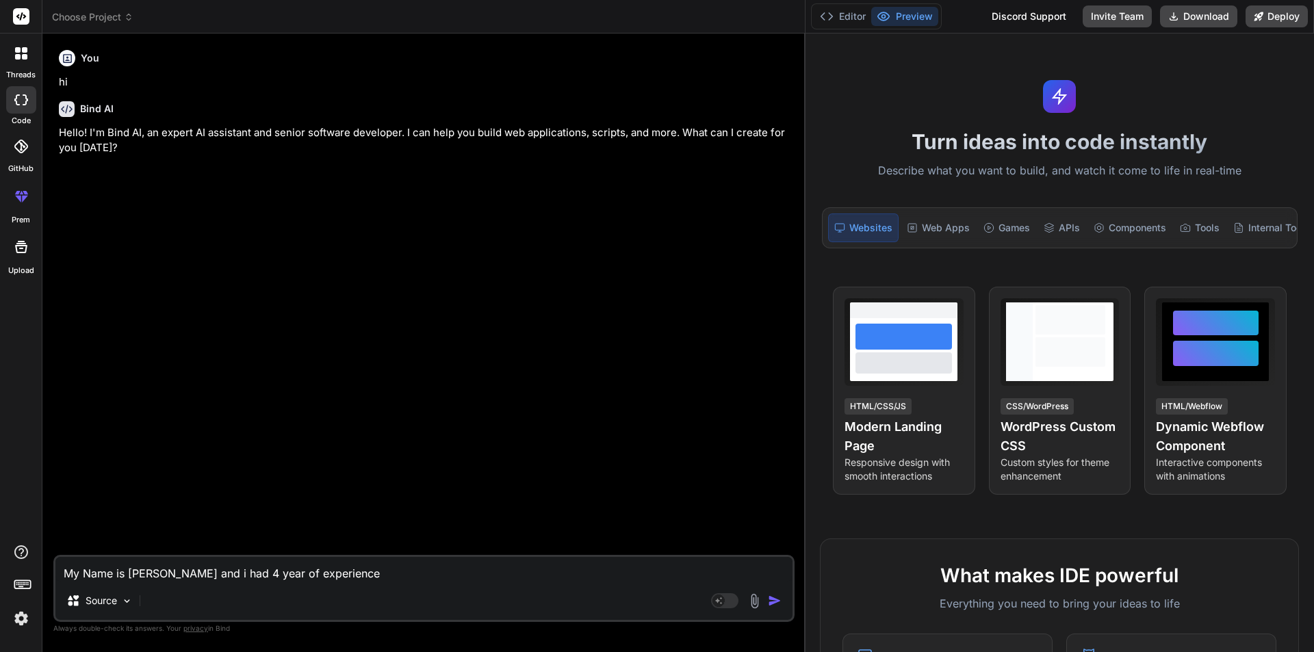
type textarea "x"
type textarea "My Name is asif khan and i had 4 year of experience i"
type textarea "x"
type textarea "My Name is asif khan and i had 4 year of experience in"
type textarea "x"
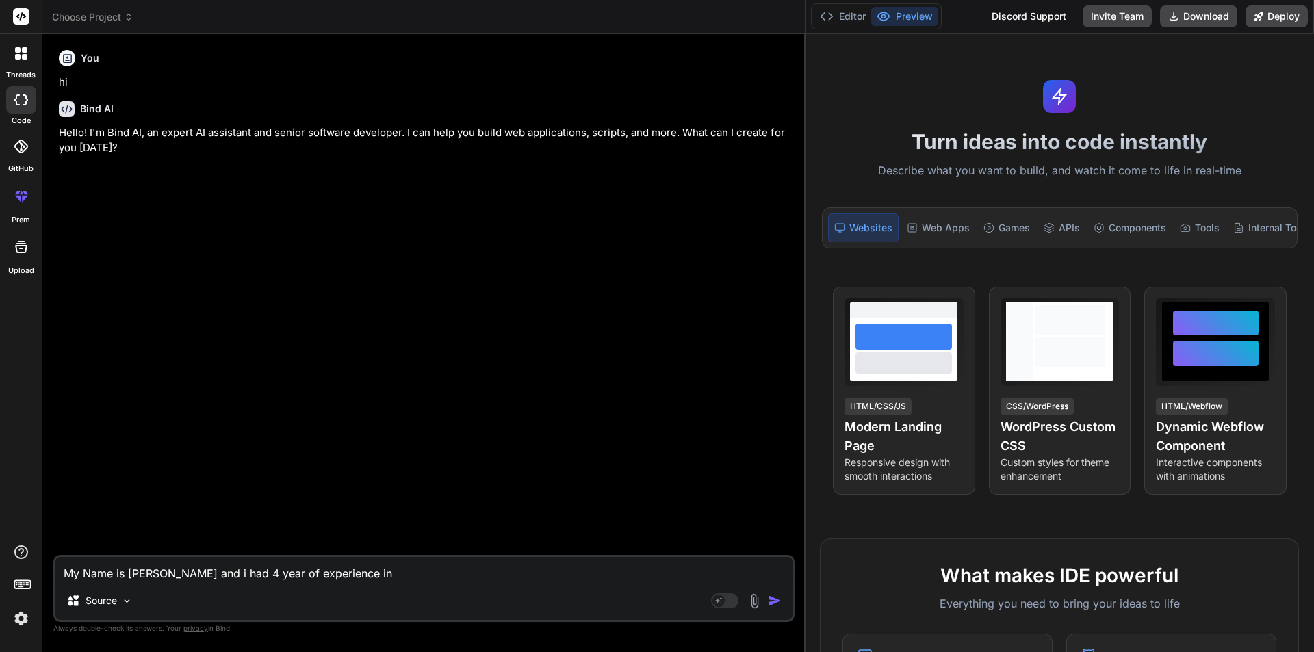
type textarea "My Name is asif khan and i had 4 year of experience in"
type textarea "x"
type textarea "My Name is asif khan and i had 4 year of experience in N"
type textarea "x"
type textarea "My Name is asif khan and i had 4 year of experience in No"
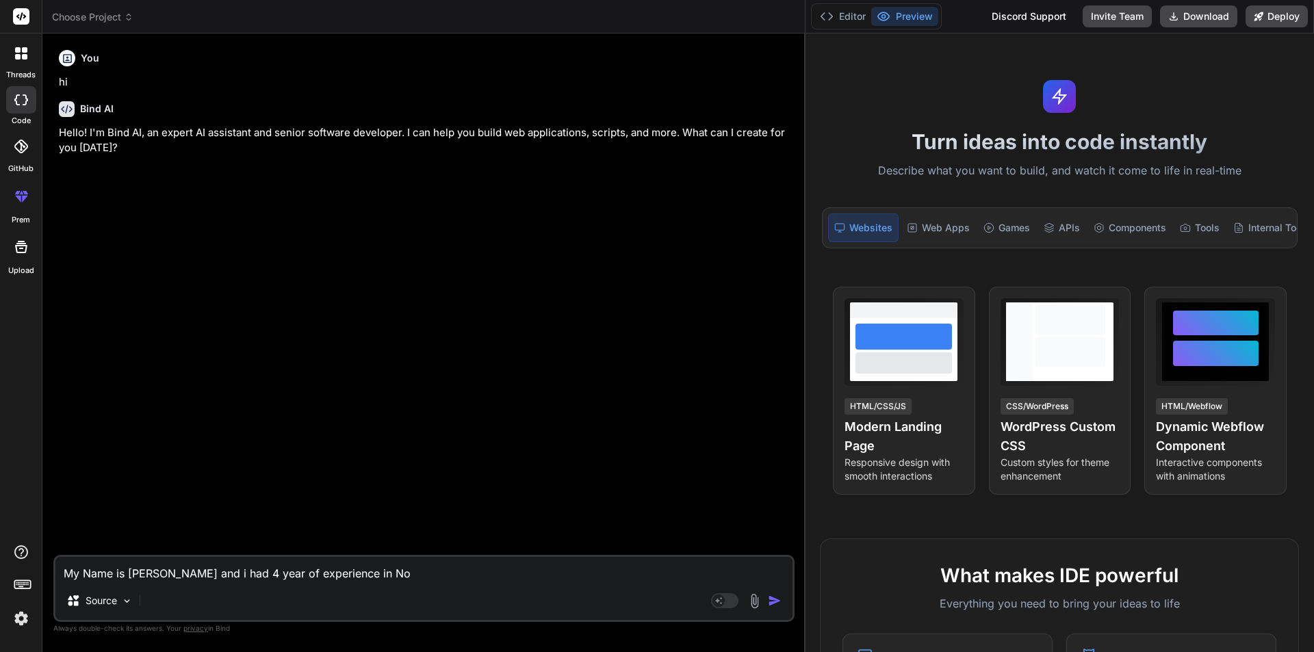
type textarea "x"
type textarea "My Name is asif khan and i had 4 year of experience in Nod"
type textarea "x"
type textarea "My Name is asif khan and i had 4 year of experience in Node"
type textarea "x"
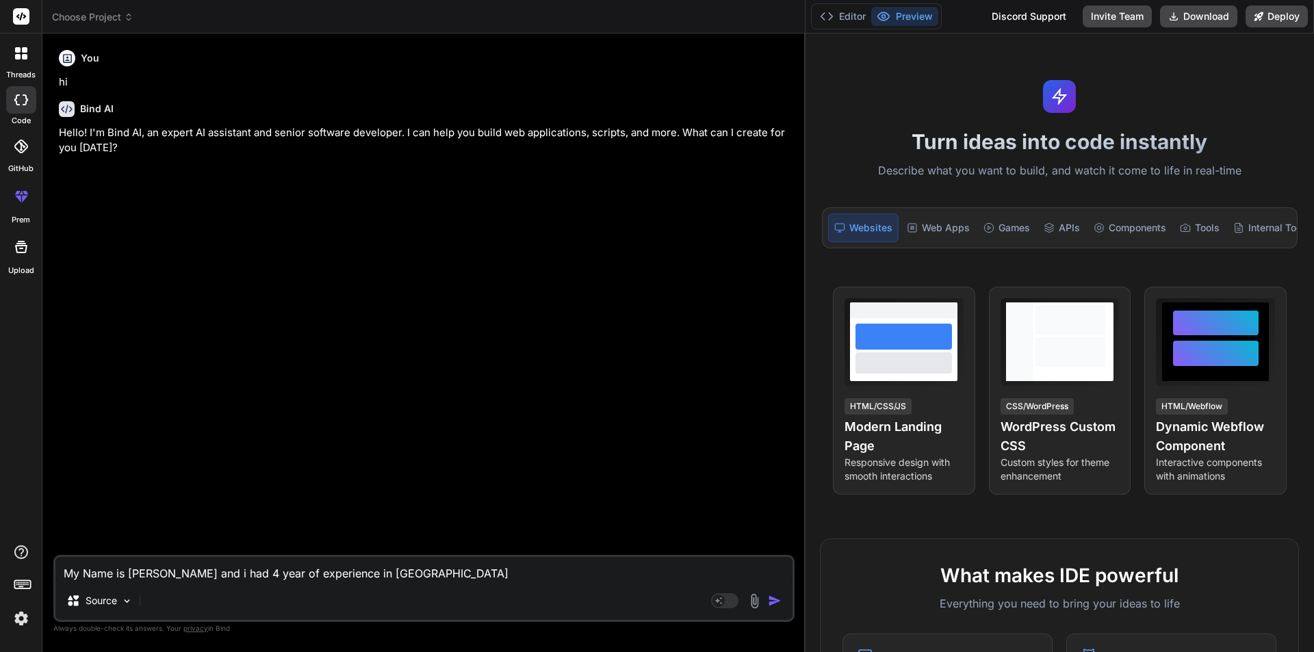
type textarea "My Name is asif khan and i had 4 year of experience in Node"
type textarea "x"
type textarea "My Name is asif khan and i had 4 year of experience in Node j"
type textarea "x"
type textarea "My Name is asif khan and i had 4 year of experience in Node js"
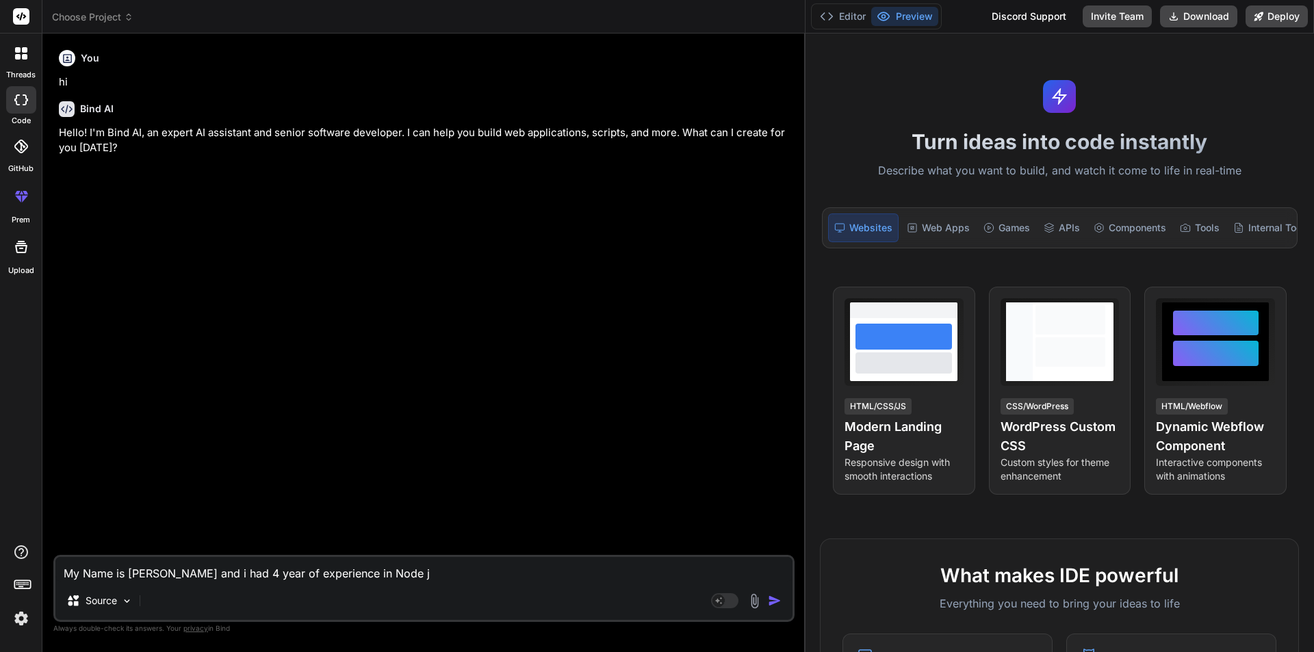
type textarea "x"
type textarea "My Name is asif khan and i had 4 year of experience in Node js"
type textarea "x"
type textarea "My Name is asif khan and i had 4 year of experience in Node js a"
type textarea "x"
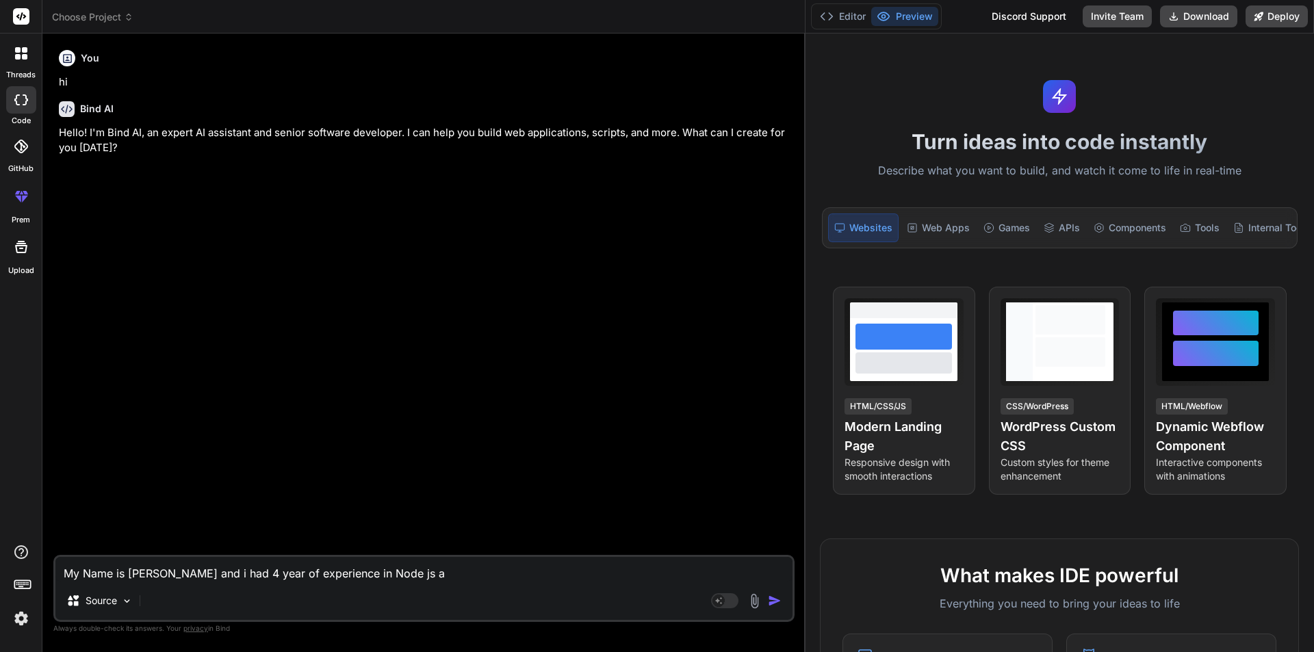
type textarea "My Name is asif khan and i had 4 year of experience in Node js an"
type textarea "x"
type textarea "My Name is asif khan and i had 4 year of experience in Node js and"
type textarea "x"
type textarea "My Name is asif khan and i had 4 year of experience in Node js and"
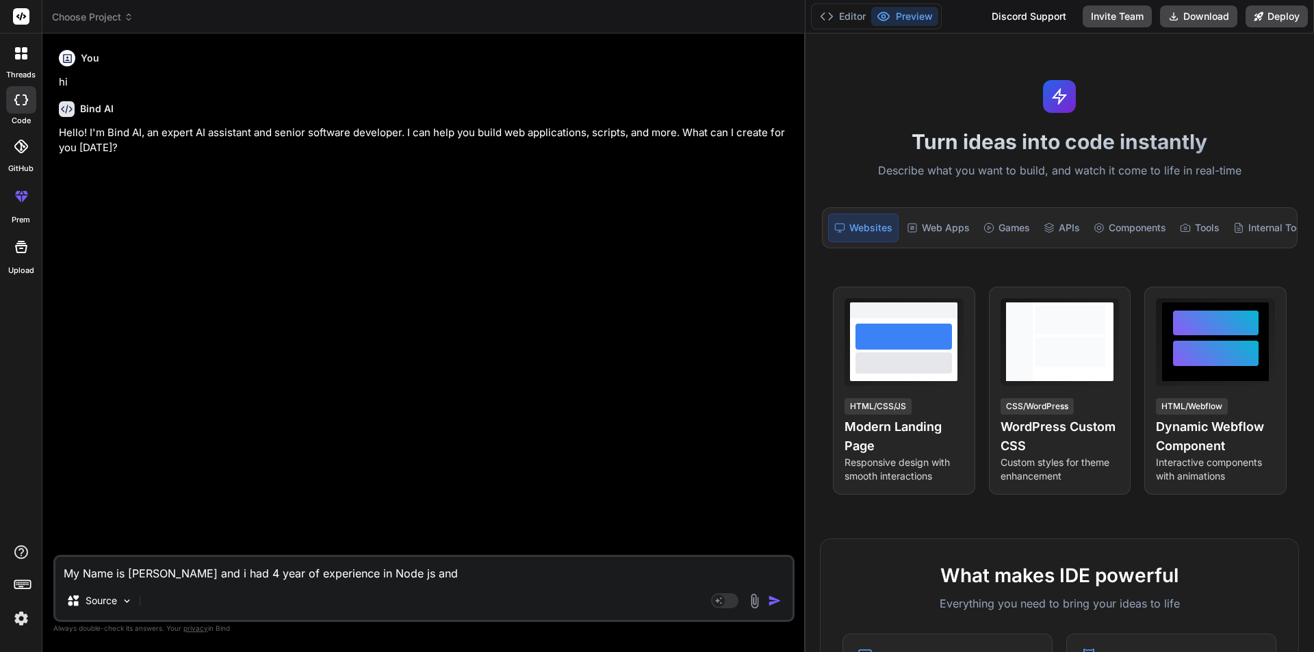
type textarea "x"
type textarea "My Name is asif khan and i had 4 year of experience in Node js and i"
type textarea "x"
type textarea "My Name is asif khan and i had 4 year of experience in Node js and i"
type textarea "x"
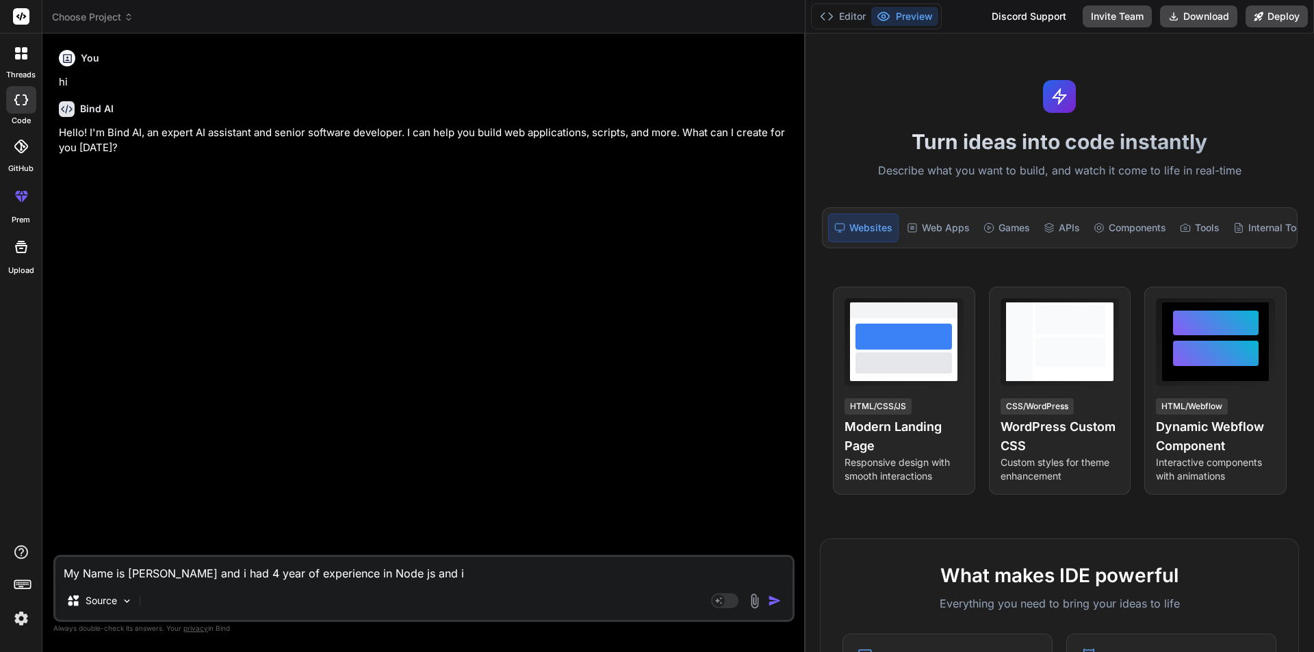
type textarea "My Name is asif khan and i had 4 year of experience in Node js and i w"
type textarea "x"
type textarea "My Name is asif khan and i had 4 year of experience in Node js and i wa"
type textarea "x"
type textarea "My Name is asif khan and i had 4 year of experience in Node js and i wan"
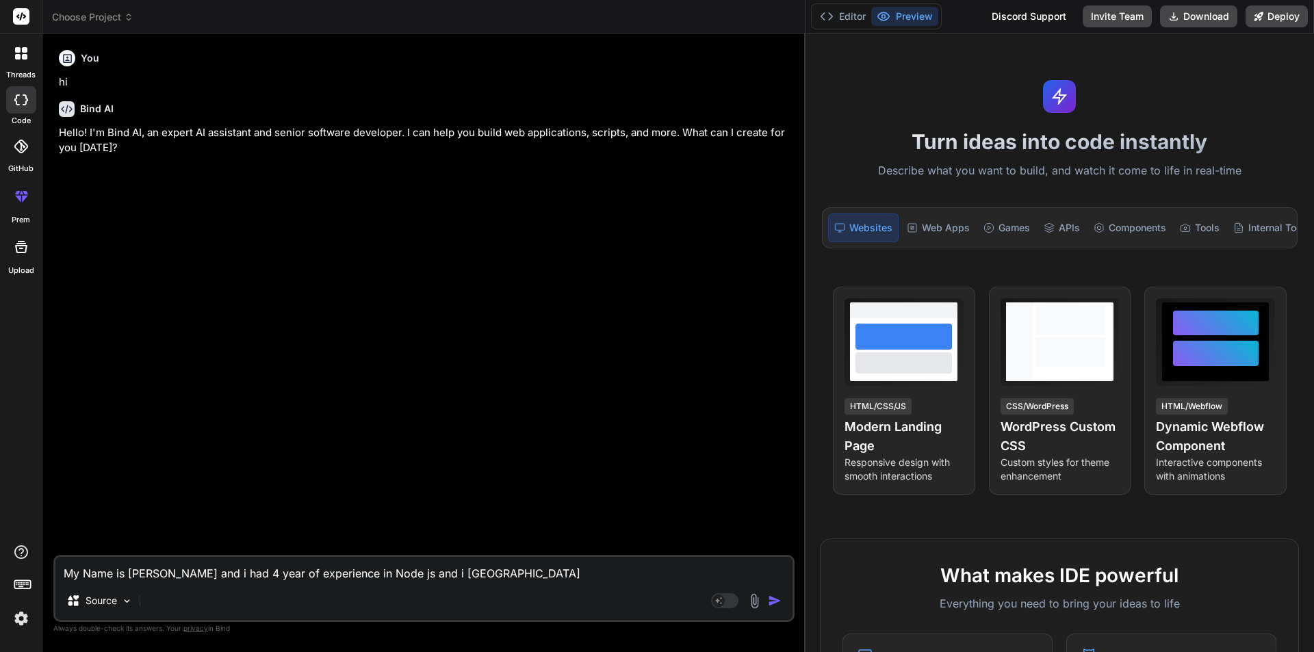
type textarea "x"
type textarea "My Name is asif khan and i had 4 year of experience in Node js and i want"
type textarea "x"
type textarea "My Name is asif khan and i had 4 year of experience in Node js and i want"
type textarea "x"
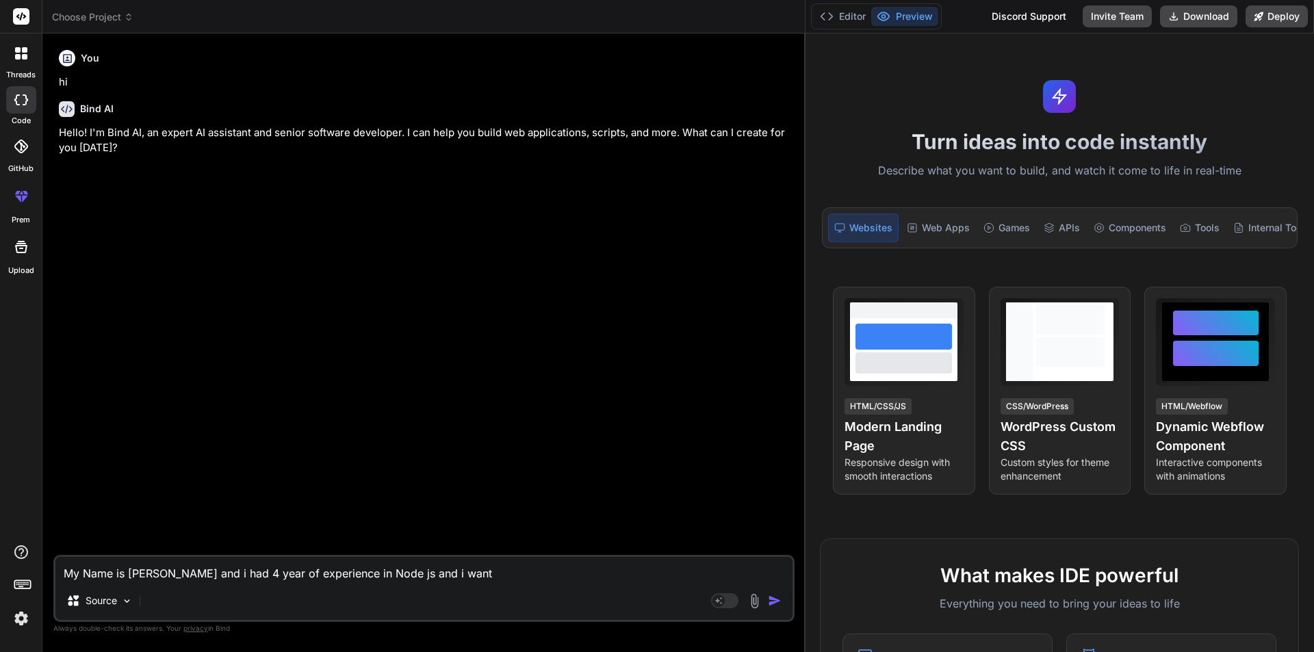
type textarea "My Name is asif khan and i had 4 year of experience in Node js and i want t"
type textarea "x"
type textarea "My Name is asif khan and i had 4 year of experience in Node js and i want to"
type textarea "x"
type textarea "My Name is asif khan and i had 4 year of experience in Node js and i want to"
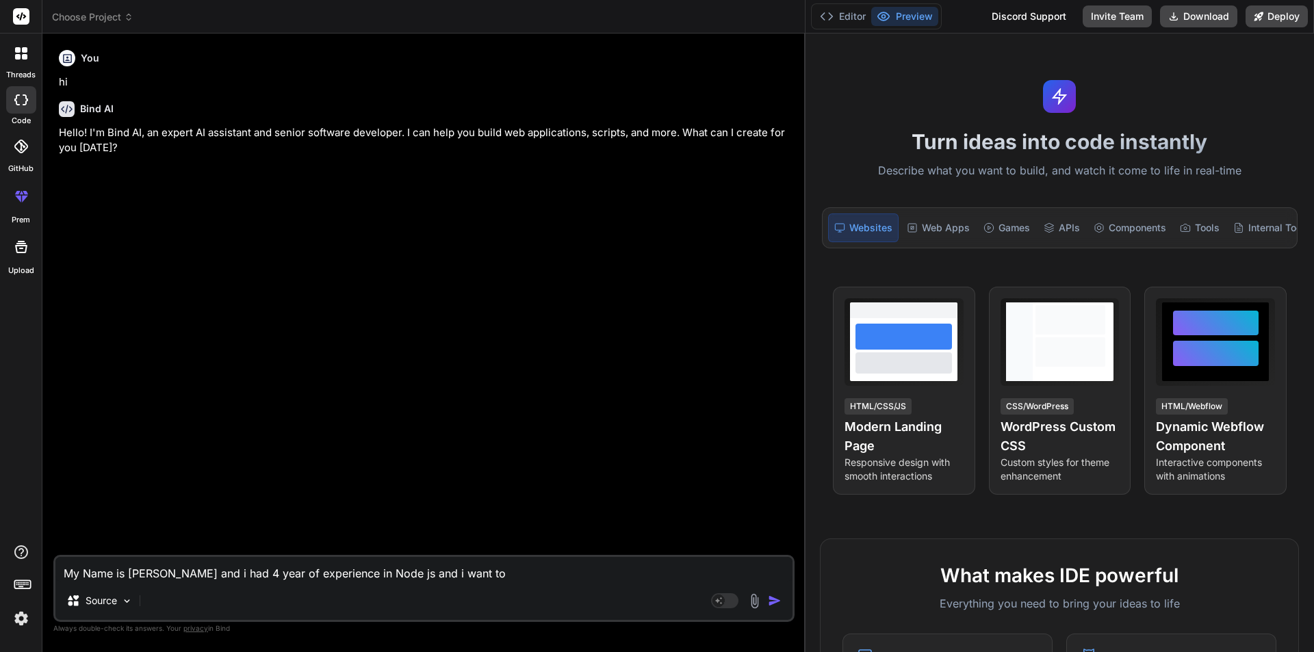
type textarea "x"
type textarea "My Name is asif khan and i had 4 year of experience in Node js and i want to m"
type textarea "x"
type textarea "My Name is asif khan and i had 4 year of experience in Node js and i want to ma"
type textarea "x"
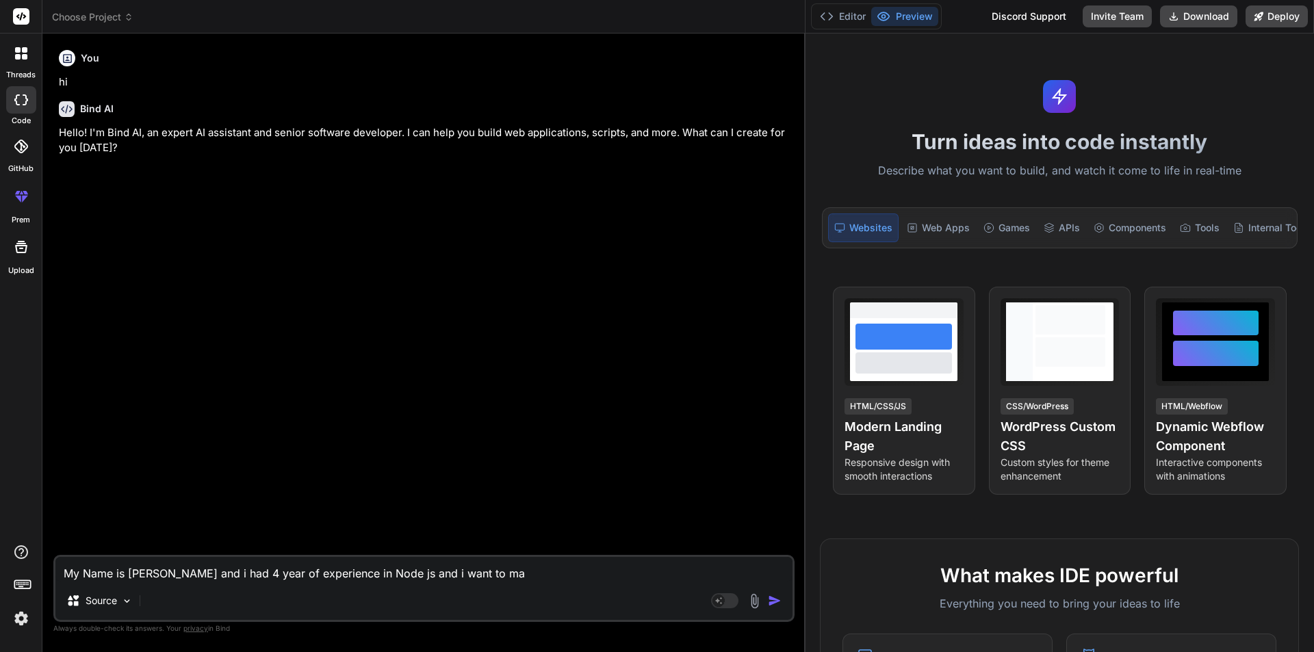
type textarea "My Name is asif khan and i had 4 year of experience in Node js and i want to mak"
type textarea "x"
type textarea "My Name is asif khan and i had 4 year of experience in Node js and i want to ma…"
type textarea "x"
type textarea "My Name is asif khan and i had 4 year of experience in Node js and i want to ma…"
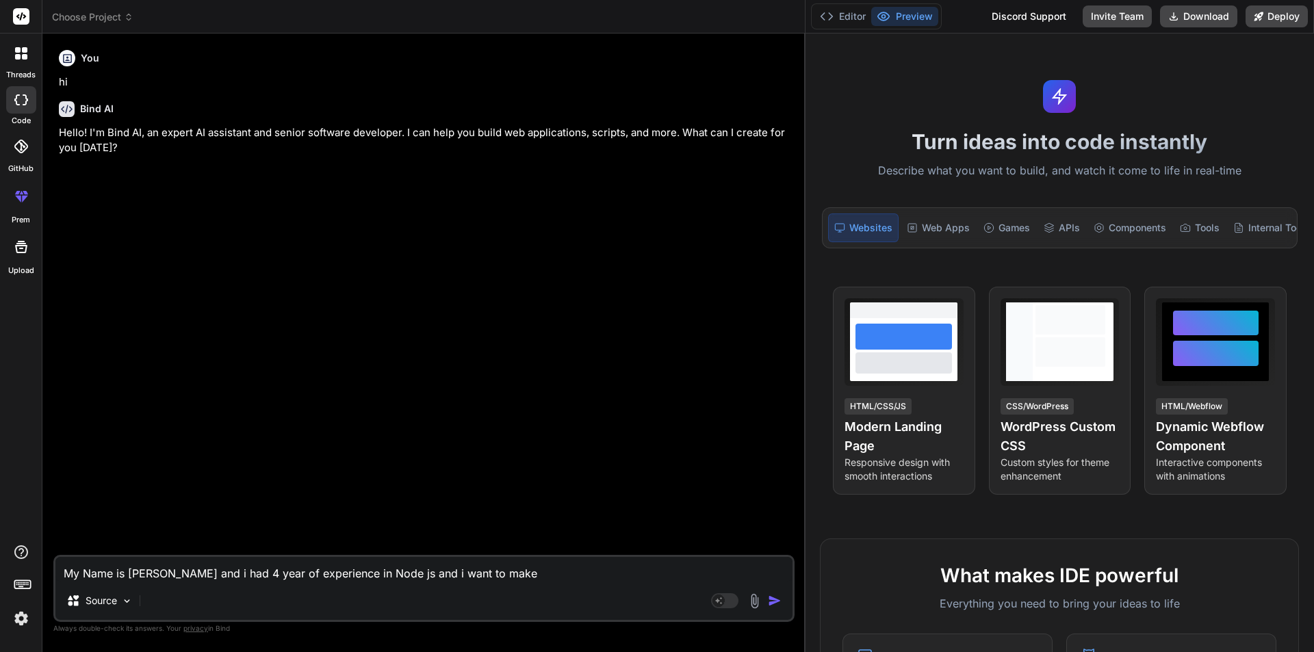
type textarea "x"
type textarea "My Name is asif khan and i had 4 year of experience in Node js and i want to ma…"
type textarea "x"
type textarea "My Name is asif khan and i had 4 year of experience in Node js and i want to ma…"
type textarea "x"
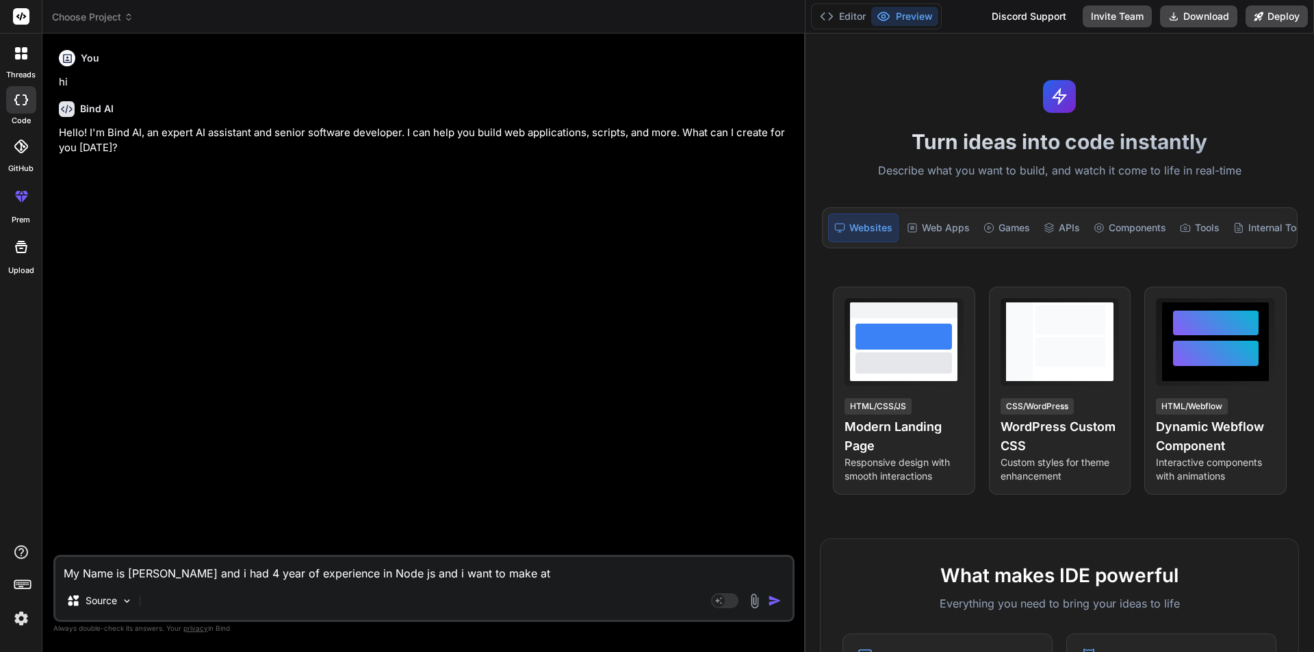
type textarea "My Name is asif khan and i had 4 year of experience in Node js and i want to ma…"
type textarea "x"
type textarea "My Name is asif khan and i had 4 year of experience in Node js and i want to ma…"
type textarea "x"
type textarea "My Name is asif khan and i had 4 year of experience in Node js and i want to ma…"
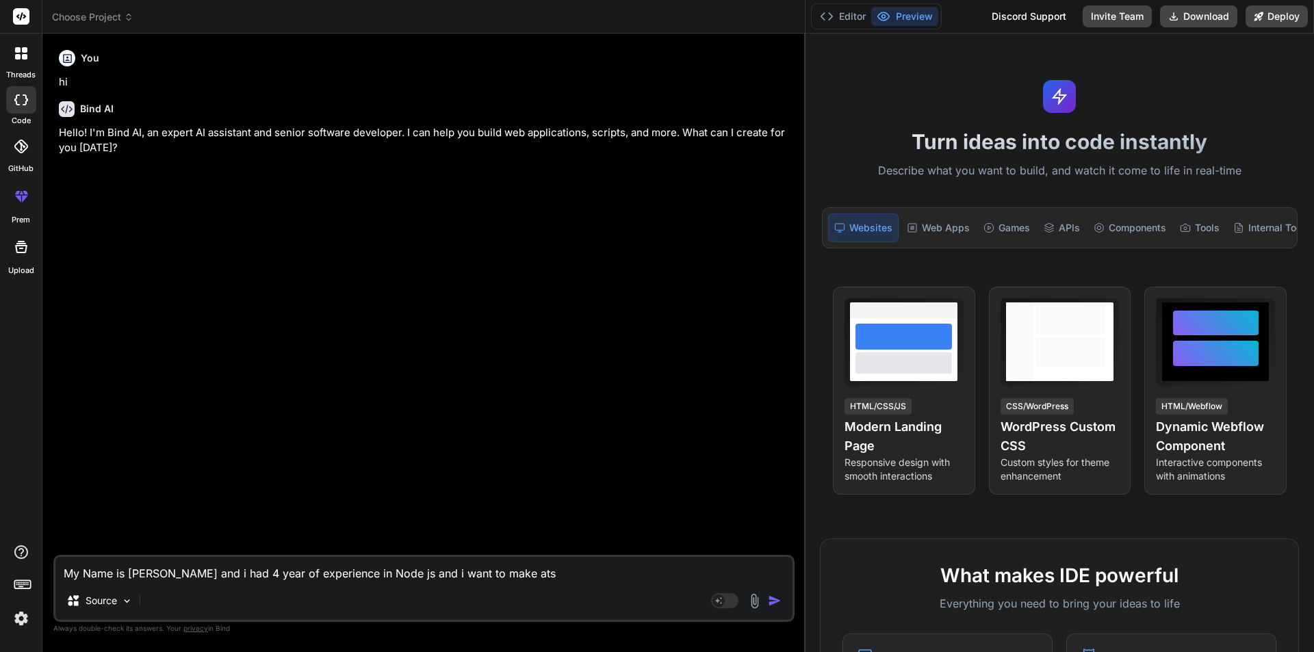
type textarea "x"
type textarea "My Name is asif khan and i had 4 year of experience in Node js and i want to ma…"
type textarea "x"
type textarea "My Name is asif khan and i had 4 year of experience in Node js and i want to ma…"
type textarea "x"
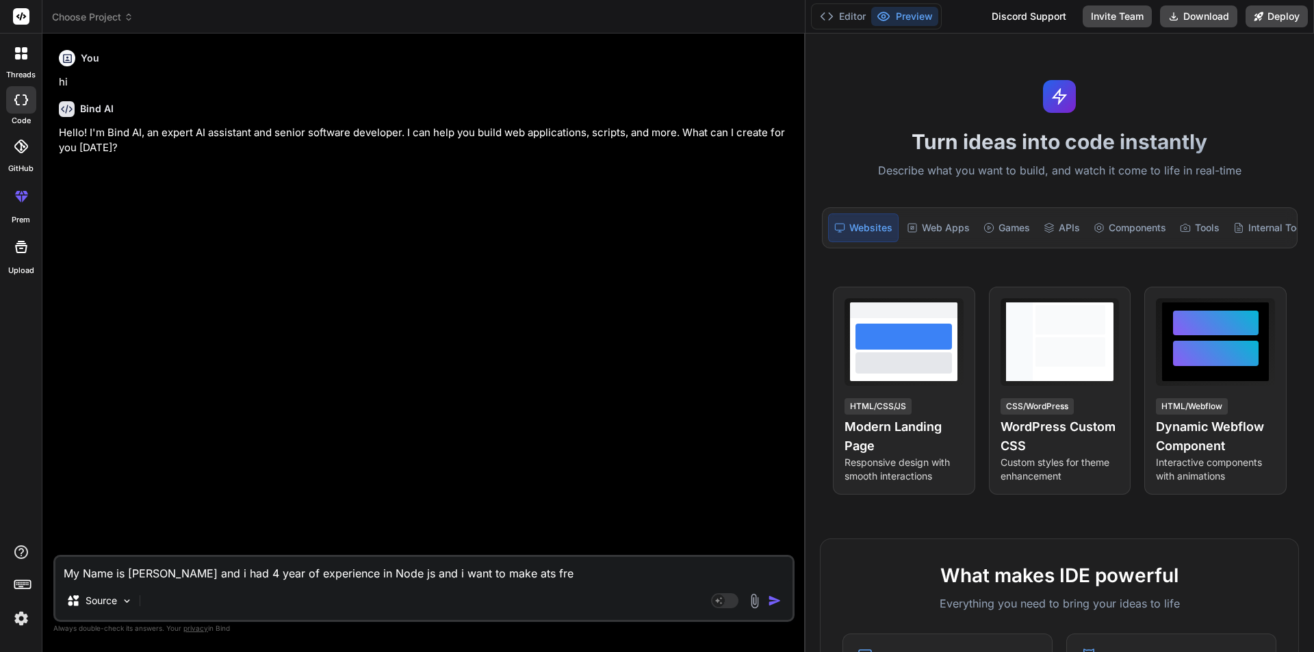
type textarea "My Name is asif khan and i had 4 year of experience in Node js and i want to ma…"
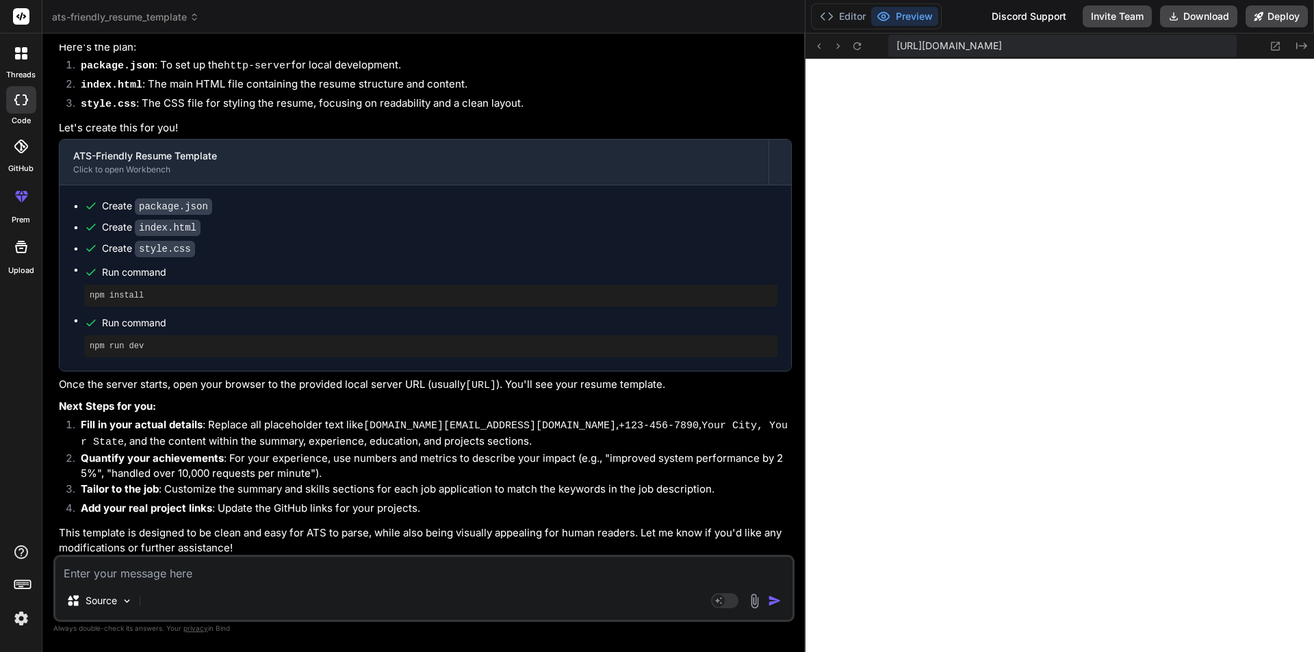
scroll to position [572, 0]
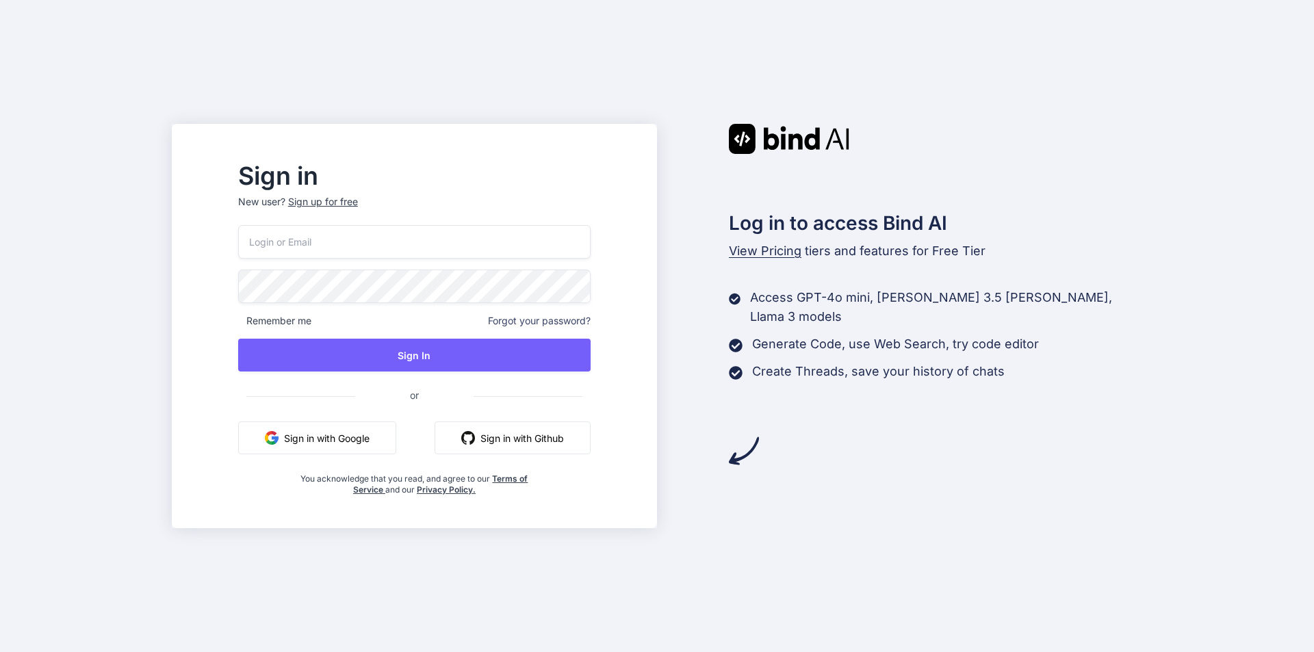
click at [375, 235] on input "email" at bounding box center [414, 242] width 353 height 34
type input "a"
type input "s"
type input "[EMAIL_ADDRESS][DOMAIN_NAME]"
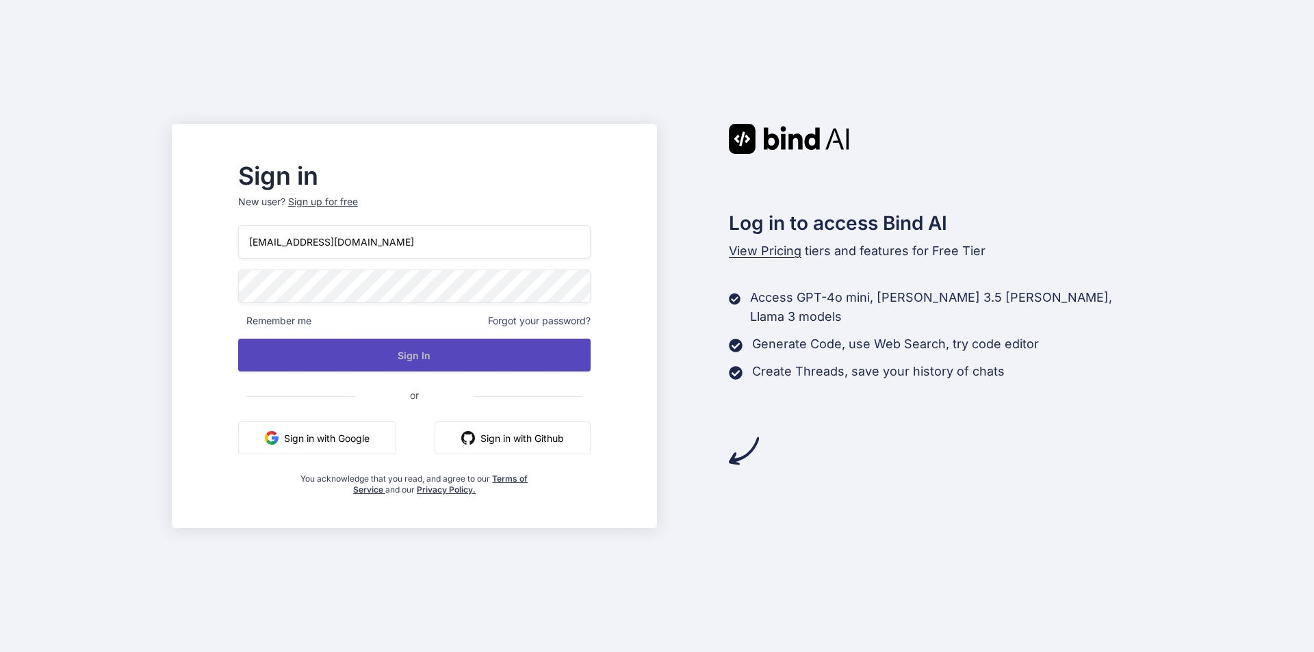
click at [355, 359] on button "Sign In" at bounding box center [414, 355] width 353 height 33
click at [376, 356] on button "Sign In" at bounding box center [414, 355] width 353 height 33
click at [357, 363] on button "Sign In" at bounding box center [414, 355] width 353 height 33
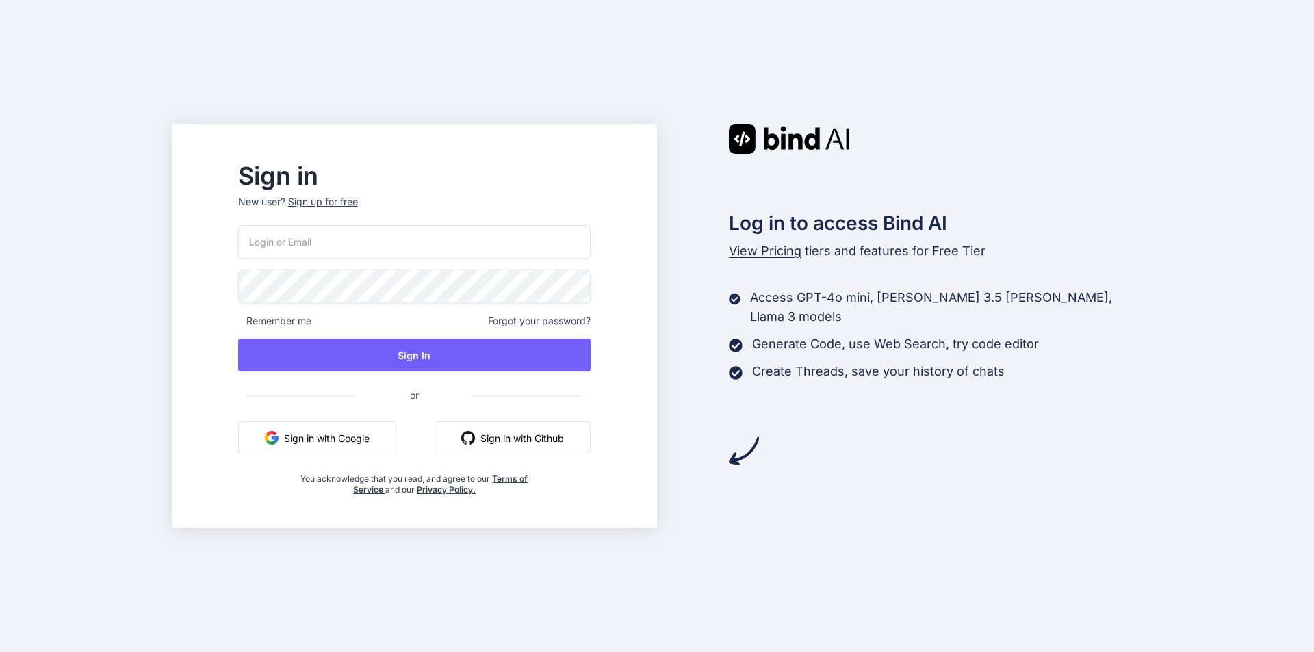
click at [399, 243] on input "email" at bounding box center [414, 242] width 353 height 34
type input "[EMAIL_ADDRESS][DOMAIN_NAME]"
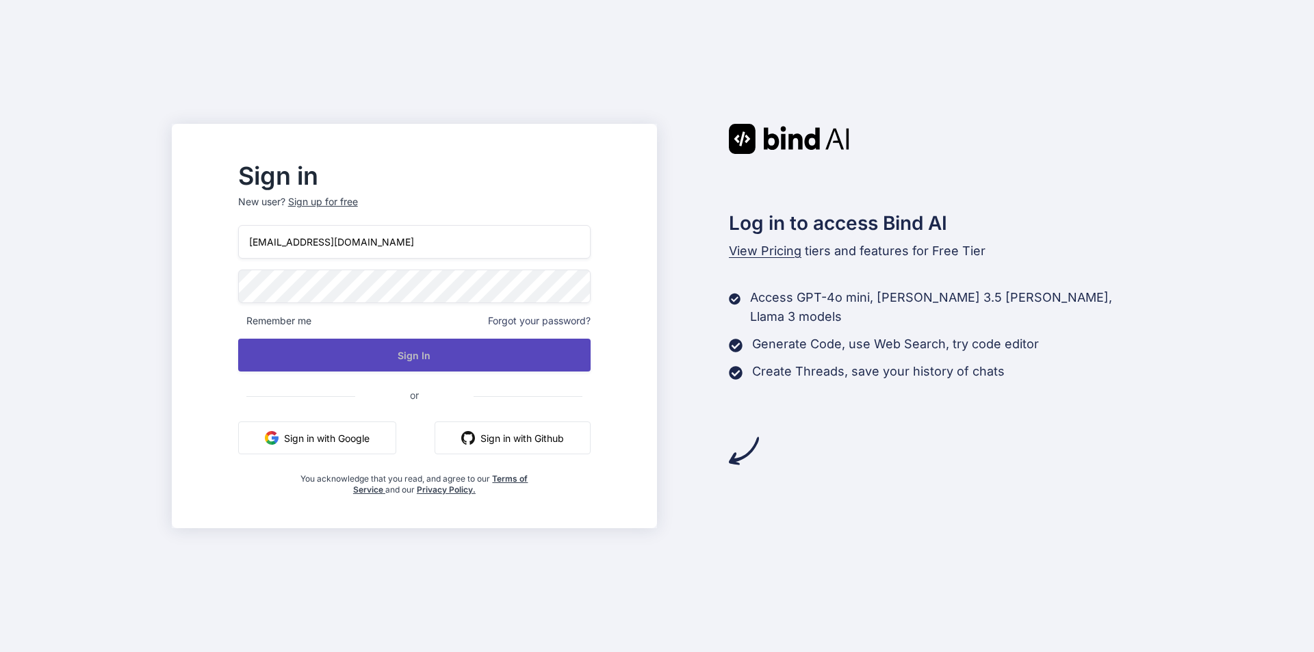
click at [392, 360] on button "Sign In" at bounding box center [414, 355] width 353 height 33
